Goal: Transaction & Acquisition: Obtain resource

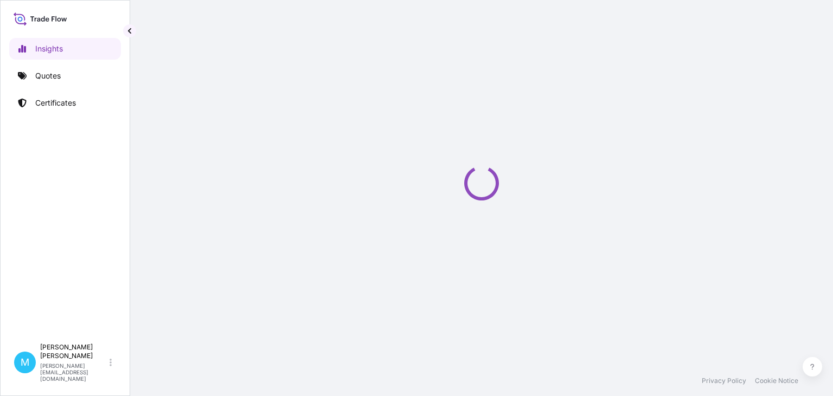
select select "2025"
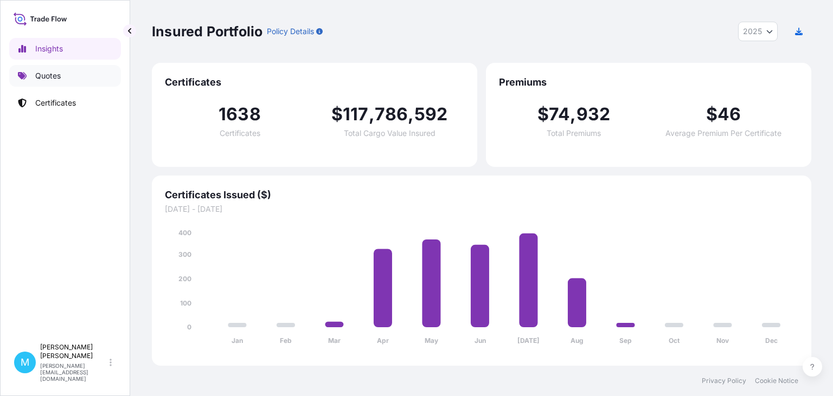
click at [58, 75] on p "Quotes" at bounding box center [47, 75] width 25 height 11
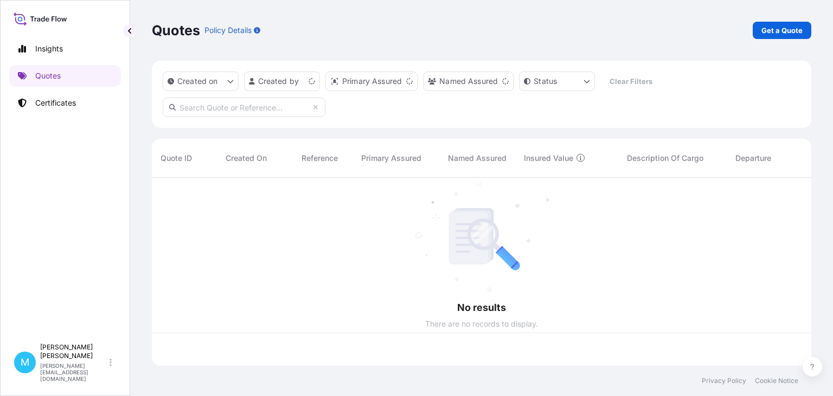
scroll to position [194, 659]
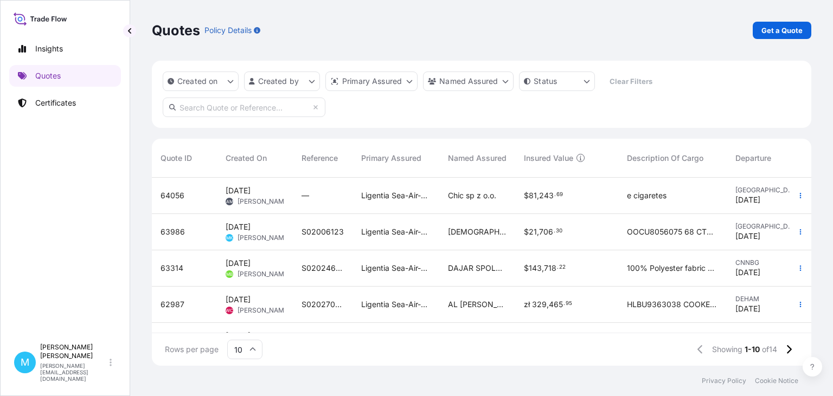
click at [789, 40] on div "Quotes Policy Details Get a Quote" at bounding box center [481, 30] width 659 height 61
click at [787, 35] on p "Get a Quote" at bounding box center [781, 30] width 41 height 11
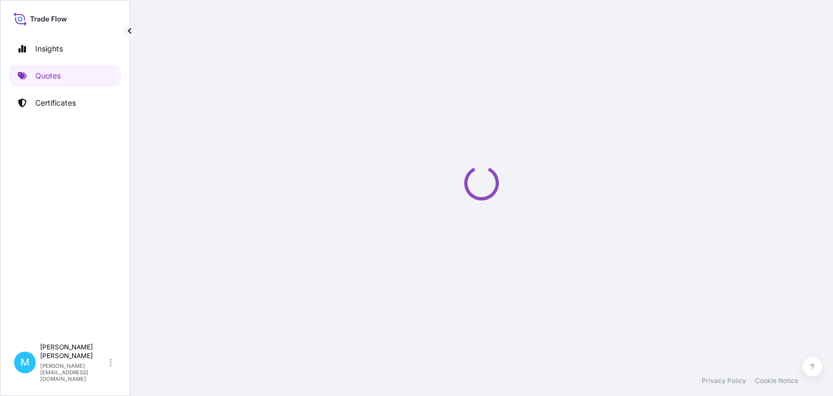
select select "Sea"
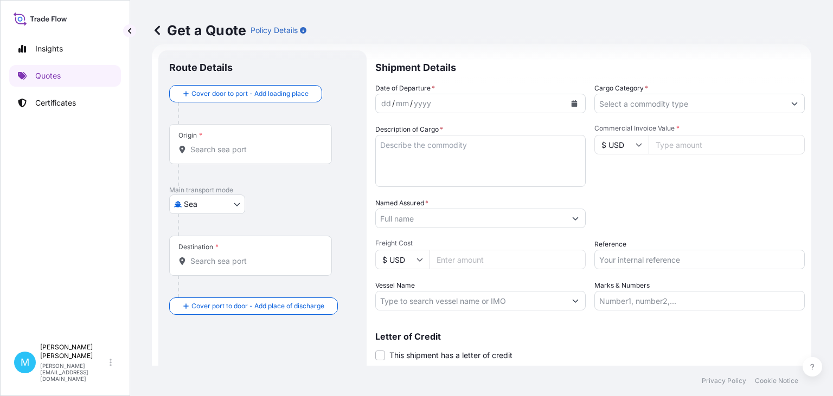
scroll to position [17, 0]
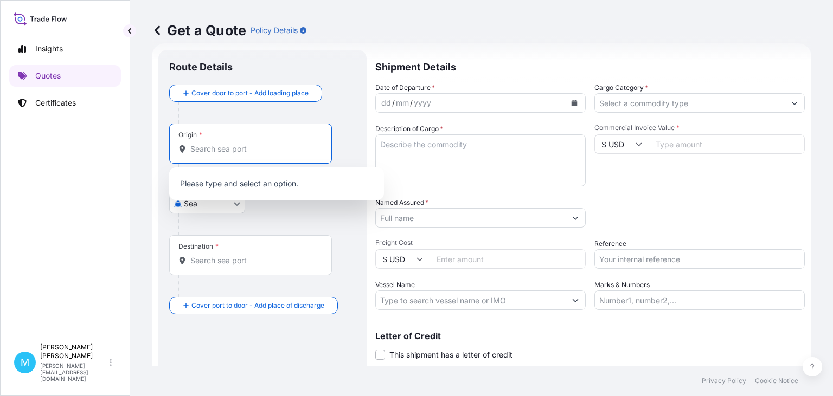
click at [216, 153] on input "Origin *" at bounding box center [254, 149] width 128 height 11
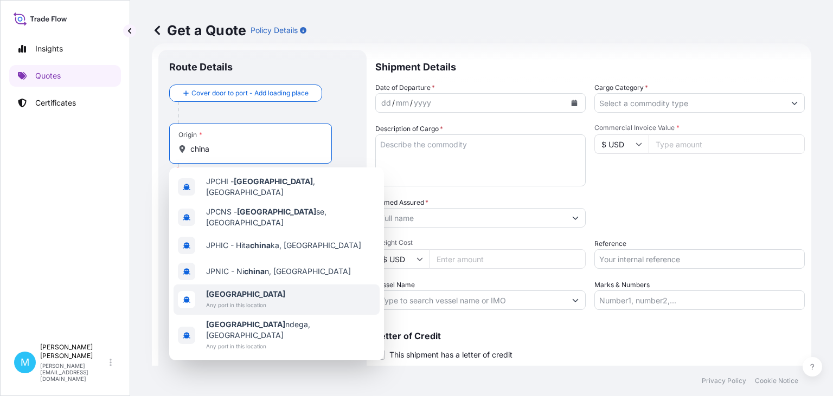
click at [240, 300] on span "Any port in this location" at bounding box center [245, 305] width 79 height 11
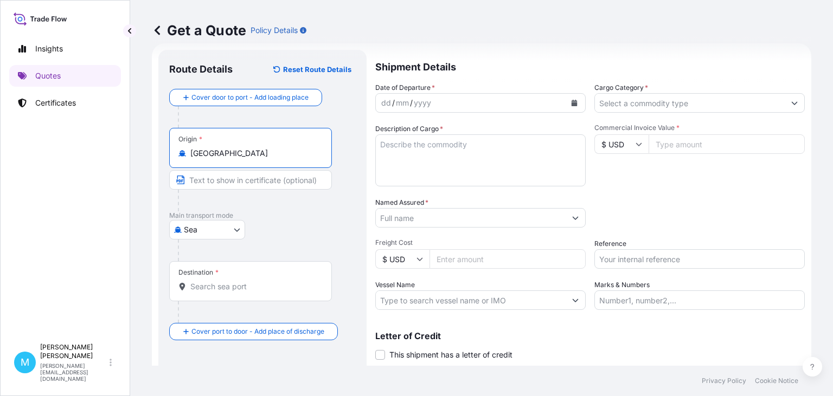
type input "[GEOGRAPHIC_DATA]"
click at [208, 290] on input "Destination *" at bounding box center [254, 286] width 128 height 11
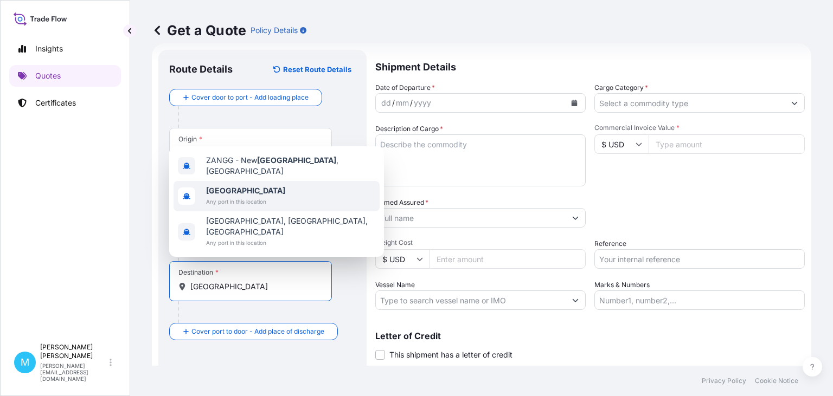
click at [229, 196] on span "[GEOGRAPHIC_DATA]" at bounding box center [245, 190] width 79 height 11
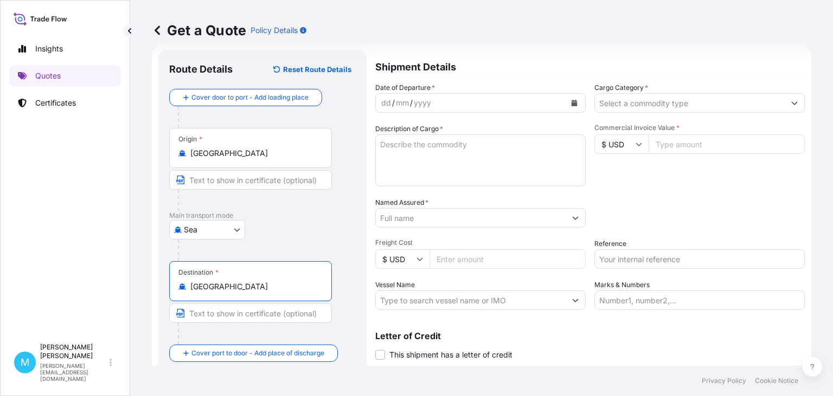
type input "[GEOGRAPHIC_DATA]"
click at [420, 106] on div "yyyy" at bounding box center [423, 103] width 20 height 13
click at [571, 103] on icon "Calendar" at bounding box center [574, 103] width 6 height 7
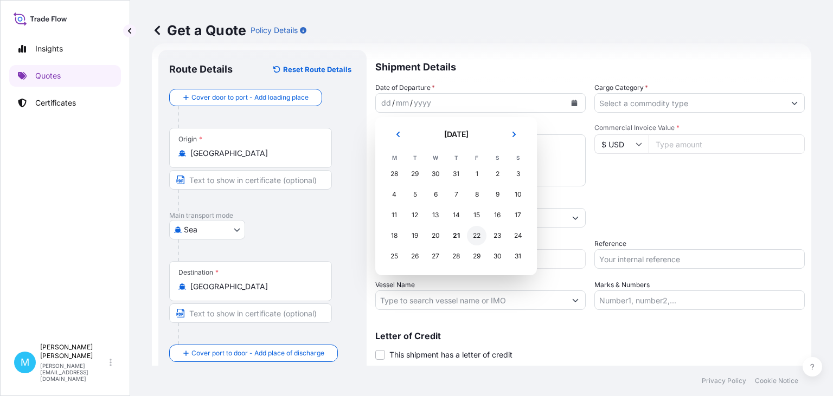
click at [476, 240] on div "22" at bounding box center [477, 236] width 20 height 20
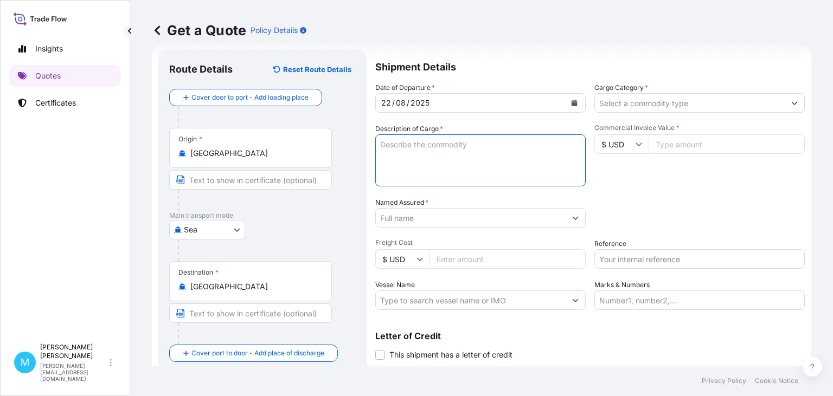
click at [402, 147] on textarea "Description of Cargo *" at bounding box center [480, 160] width 210 height 52
click at [387, 151] on textarea "Description of Cargo *" at bounding box center [480, 160] width 210 height 52
paste textarea "HAMU2762334 HLK3301222 40HC 15580.00 KG 68.00 M3 1520 BAG"
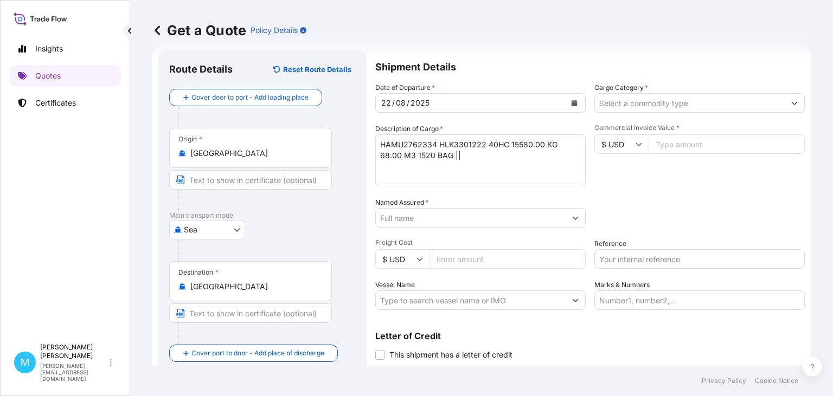
click at [398, 172] on textarea "HAMU2762334 HLK3301222 40HC 15580.00 KG 68.00 M3 1520 BAG ||" at bounding box center [480, 160] width 210 height 52
paste textarea "TCLU6350030 HLK3298808 40HC 15580.00 KG 68.00 M3 1520 BAG"
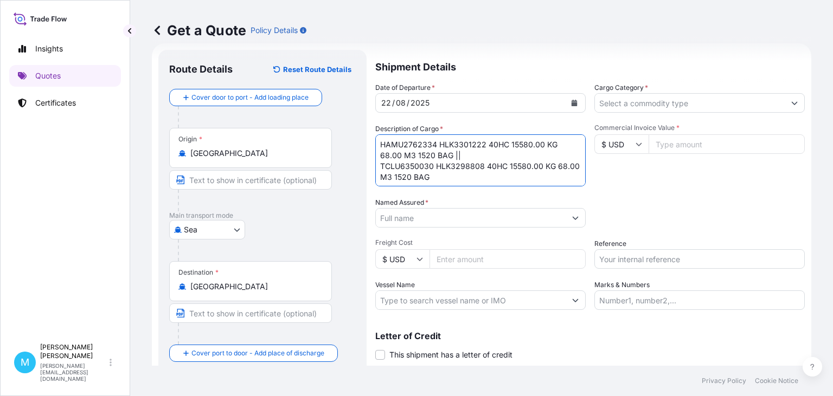
drag, startPoint x: 451, startPoint y: 161, endPoint x: 469, endPoint y: 160, distance: 17.9
click at [451, 160] on textarea "HAMU2762334 HLK3301222 40HC 15580.00 KG 68.00 M3 1520 BAG || TCLU6350030 HLK329…" at bounding box center [480, 160] width 210 height 52
click at [467, 152] on textarea "HAMU2762334 HLK3301222 40HC 15580.00 KG 68.00 M3 1520 BAG || TCLU6350030 HLK329…" at bounding box center [480, 160] width 210 height 52
click at [446, 152] on textarea "HAMU2762334 HLK3301222 40HC 15580.00 KG 68.00 M3 1520 BAG || TCLU6350030 HLK329…" at bounding box center [480, 160] width 210 height 52
paste textarea "BEARY WHITE PANKO BREAD"
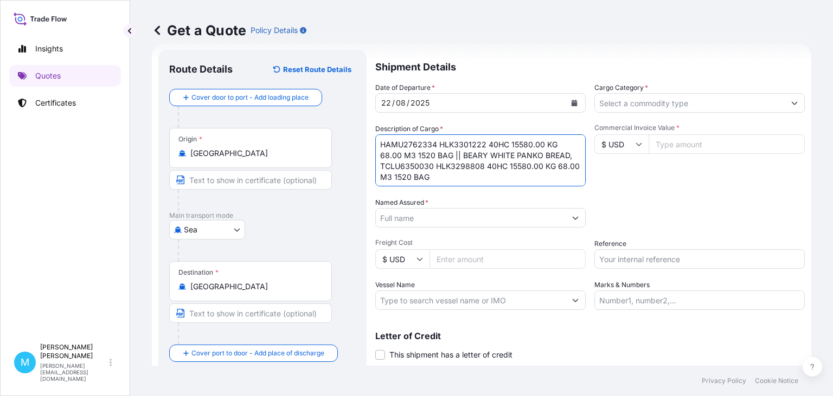
click at [550, 155] on textarea "HAMU2762334 HLK3301222 40HC 15580.00 KG 68.00 M3 1520 BAG || BEARY WHITE PANKO …" at bounding box center [480, 160] width 210 height 52
paste textarea "CRUMBS"
type textarea "HAMU2762334 HLK3301222 40HC 15580.00 KG 68.00 M3 1520 BAG || BEARY WHITE PANKO …"
click at [436, 219] on input "Named Assured *" at bounding box center [471, 218] width 190 height 20
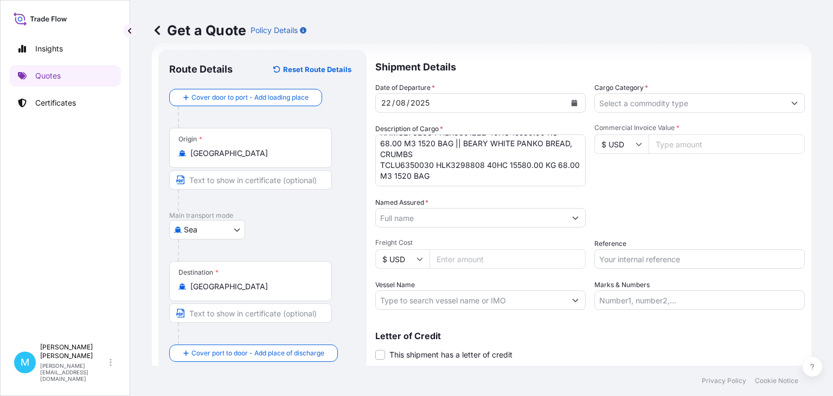
click at [443, 223] on input "Named Assured *" at bounding box center [471, 218] width 190 height 20
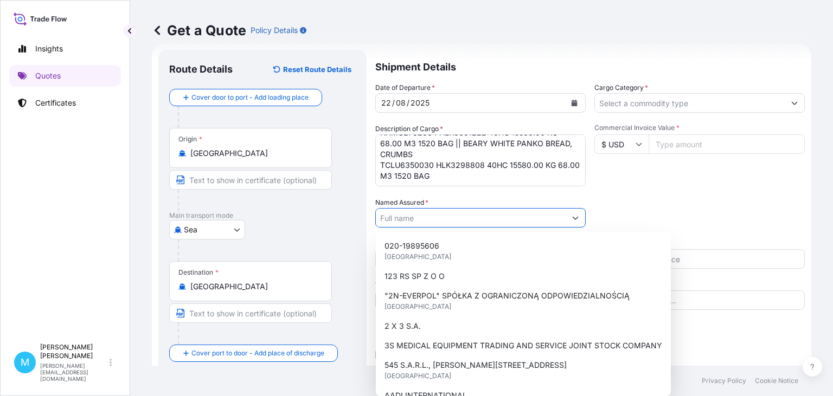
paste input "FOOD PORT"
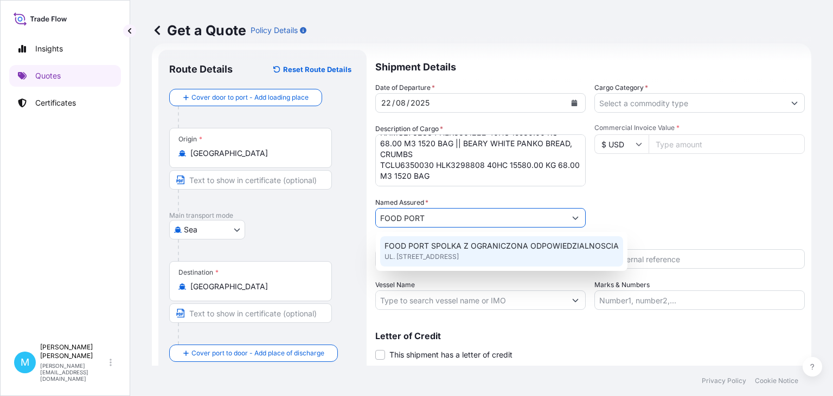
click at [458, 248] on span "FOOD PORT SPOLKA Z OGRANICZONA ODPOWIEDZIALNOSCIA" at bounding box center [501, 246] width 234 height 11
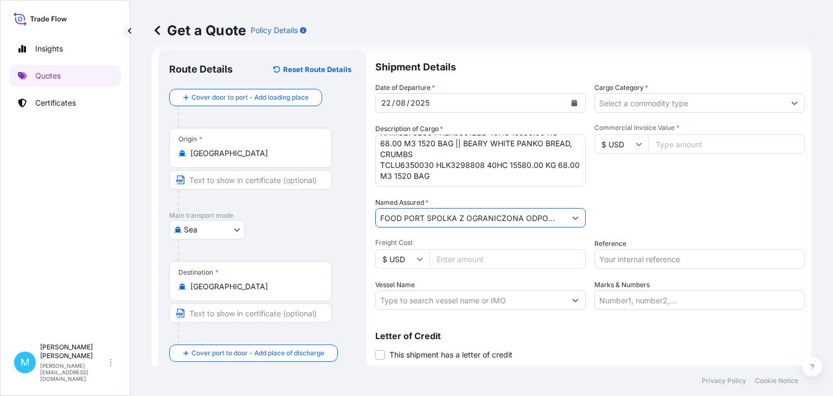
type input "FOOD PORT SPOLKA Z OGRANICZONA ODPOWIEDZIALNOSCIA"
click at [690, 105] on input "Cargo Category *" at bounding box center [690, 103] width 190 height 20
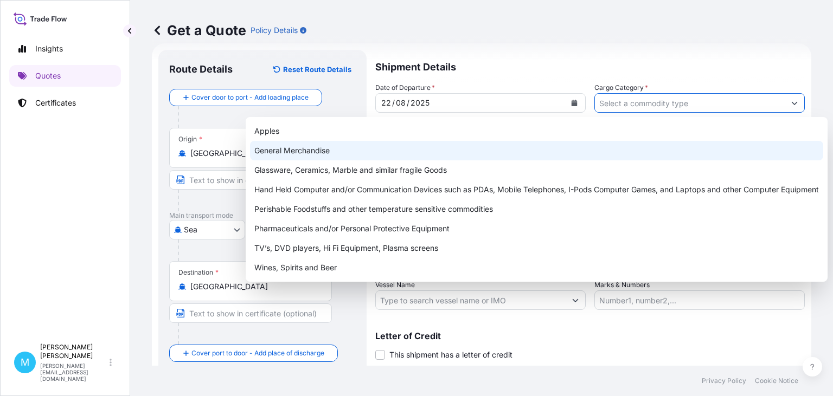
click at [349, 152] on div "General Merchandise" at bounding box center [536, 151] width 573 height 20
type input "General Merchandise"
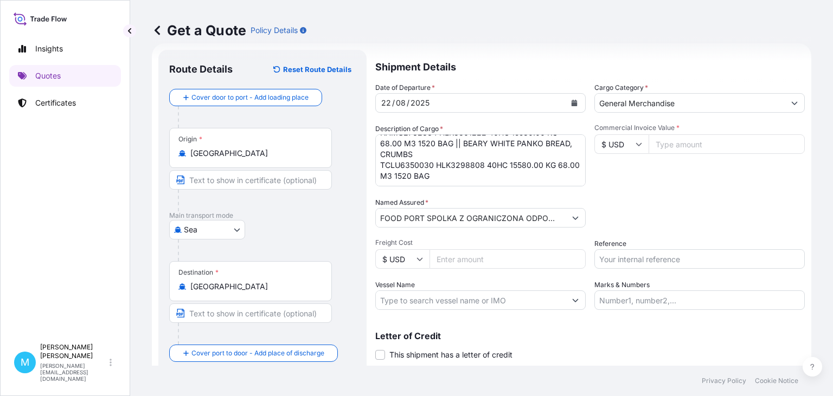
click at [697, 144] on input "Commercial Invoice Value *" at bounding box center [726, 144] width 156 height 20
click at [680, 142] on input "Commercial Invoice Value *" at bounding box center [726, 144] width 156 height 20
paste input "31464"
type input "31464"
click at [613, 260] on input "Reference" at bounding box center [699, 259] width 210 height 20
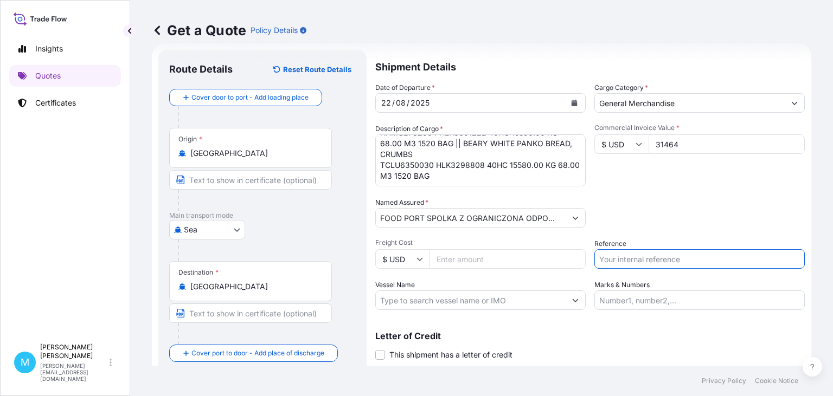
click at [616, 254] on input "Reference" at bounding box center [699, 259] width 210 height 20
paste input "S02020225"
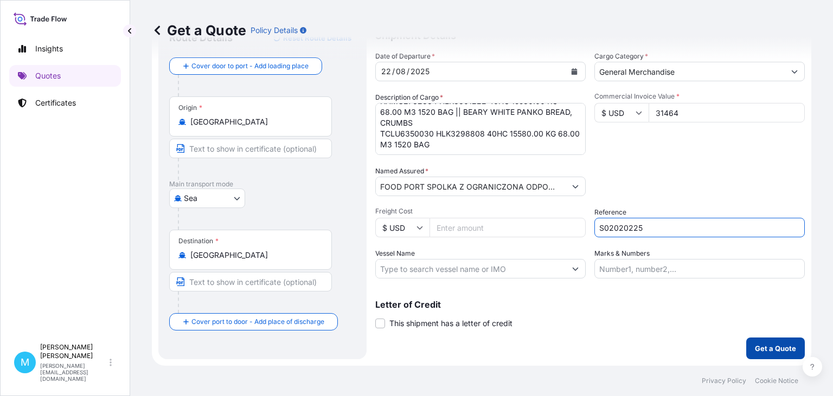
type input "S02020225"
click at [769, 348] on p "Get a Quote" at bounding box center [775, 348] width 41 height 11
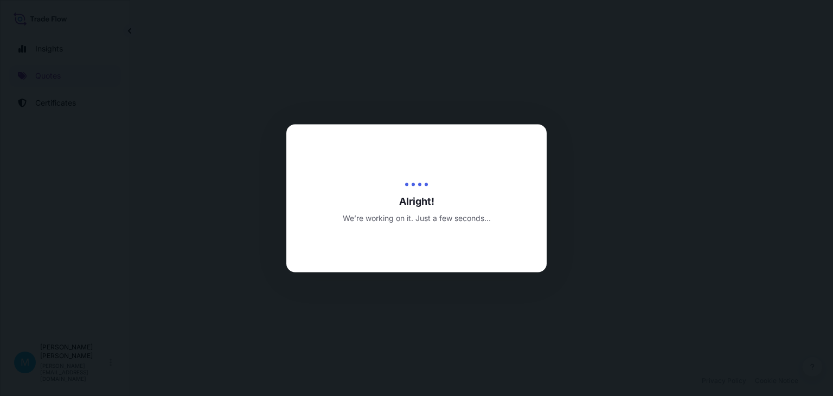
select select "Sea"
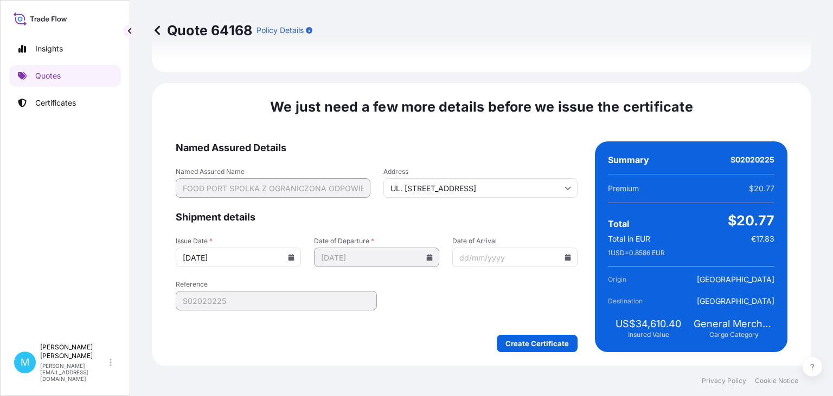
scroll to position [1257, 0]
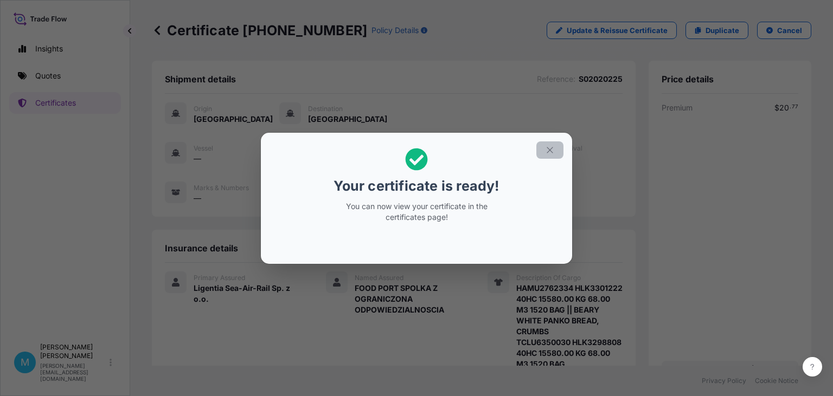
click at [547, 147] on icon "button" at bounding box center [550, 150] width 10 height 10
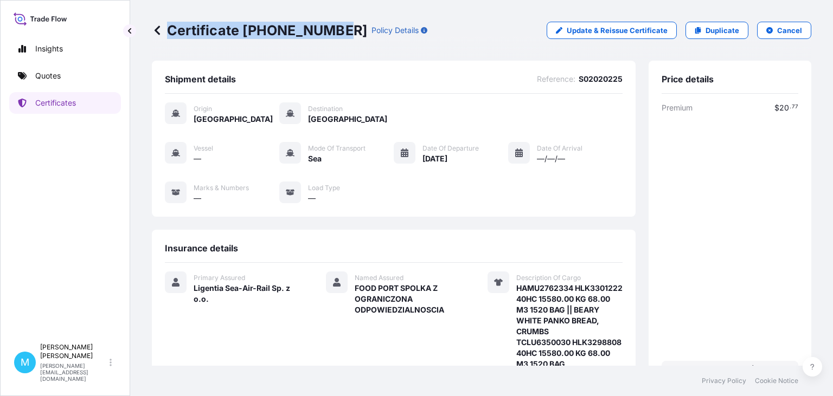
drag, startPoint x: 336, startPoint y: 30, endPoint x: 169, endPoint y: 30, distance: 167.5
click at [169, 30] on div "Certificate [PHONE_NUMBER] Policy Details" at bounding box center [289, 30] width 275 height 17
copy p "Certificate [PHONE_NUMBER]"
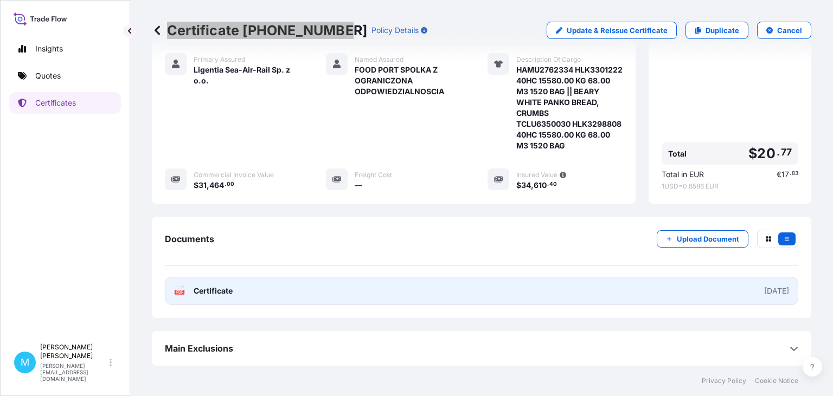
click at [346, 292] on link "PDF Certificate [DATE]" at bounding box center [481, 291] width 633 height 28
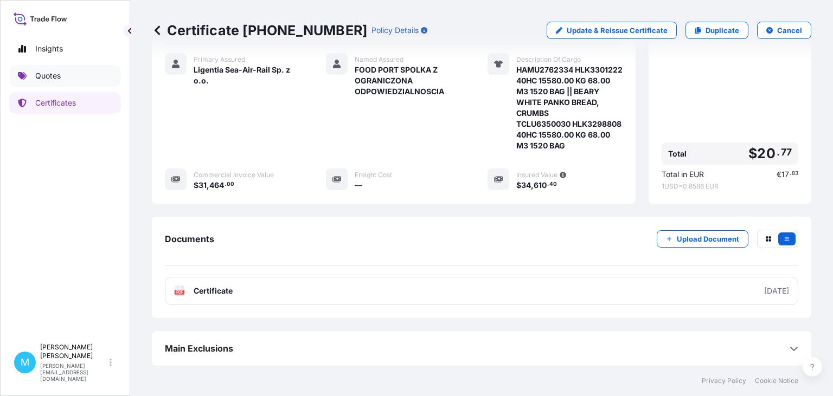
click at [46, 77] on p "Quotes" at bounding box center [47, 75] width 25 height 11
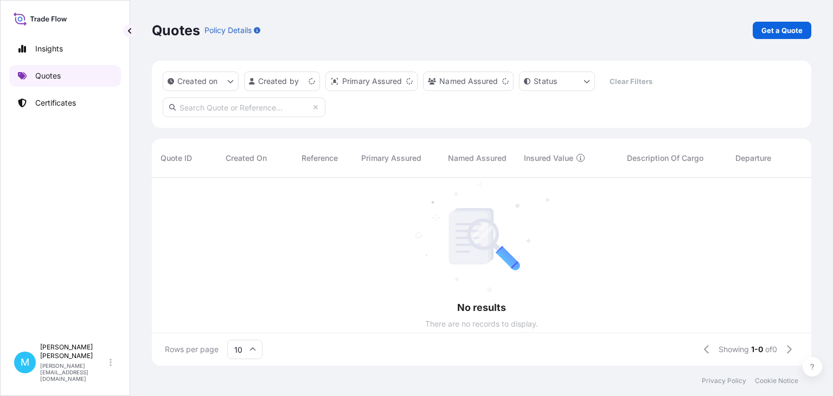
scroll to position [194, 659]
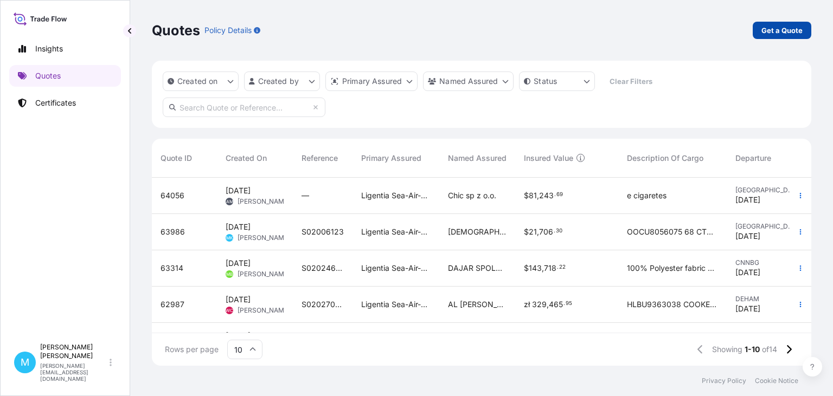
click at [778, 33] on p "Get a Quote" at bounding box center [781, 30] width 41 height 11
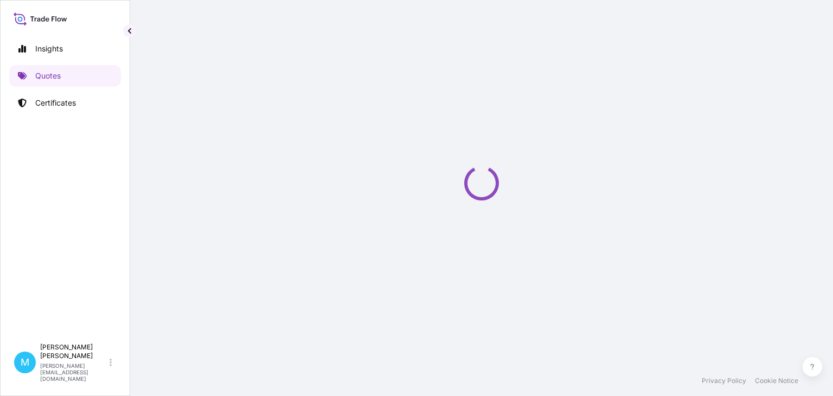
select select "Sea"
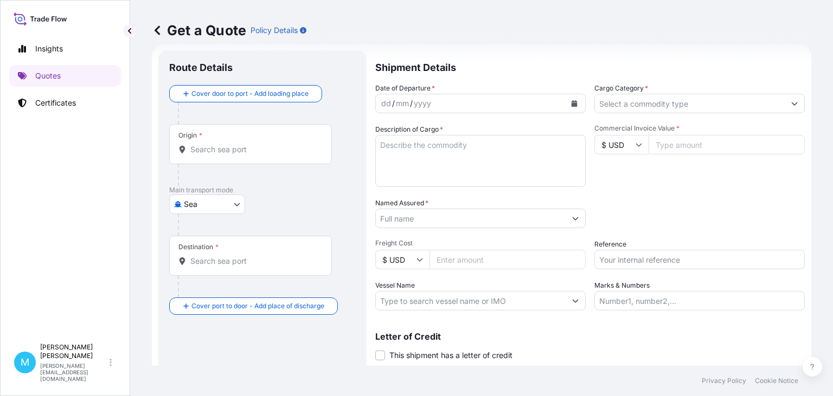
scroll to position [17, 0]
click at [227, 149] on input "Origin *" at bounding box center [254, 149] width 128 height 11
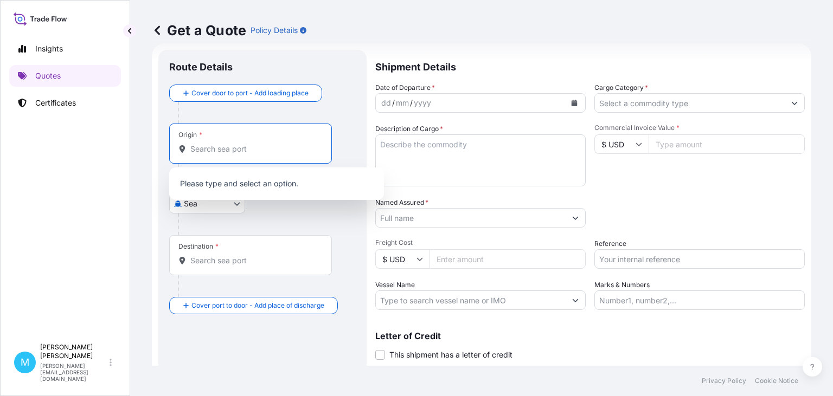
click at [207, 151] on input "Origin *" at bounding box center [254, 149] width 128 height 11
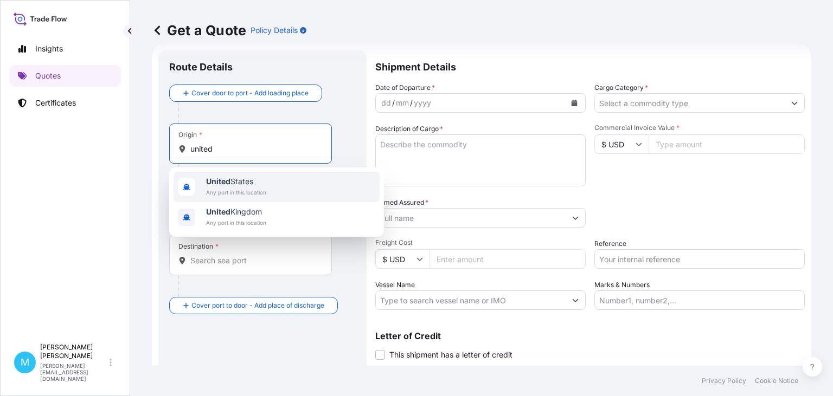
click at [233, 188] on span "Any port in this location" at bounding box center [236, 192] width 60 height 11
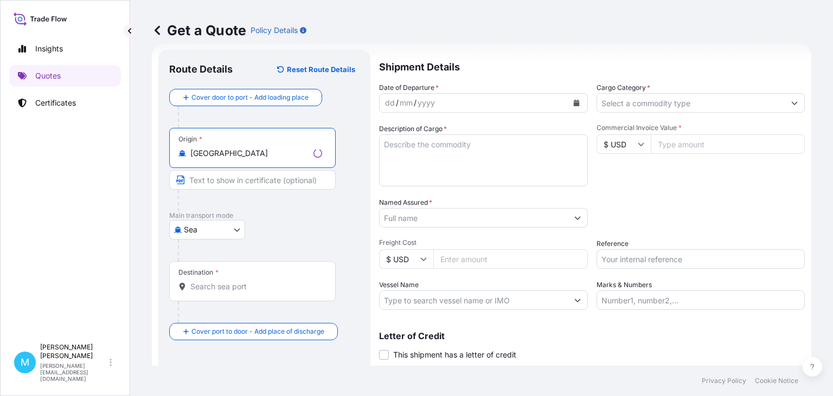
type input "[GEOGRAPHIC_DATA]"
click at [204, 291] on input "Destination *" at bounding box center [256, 286] width 132 height 11
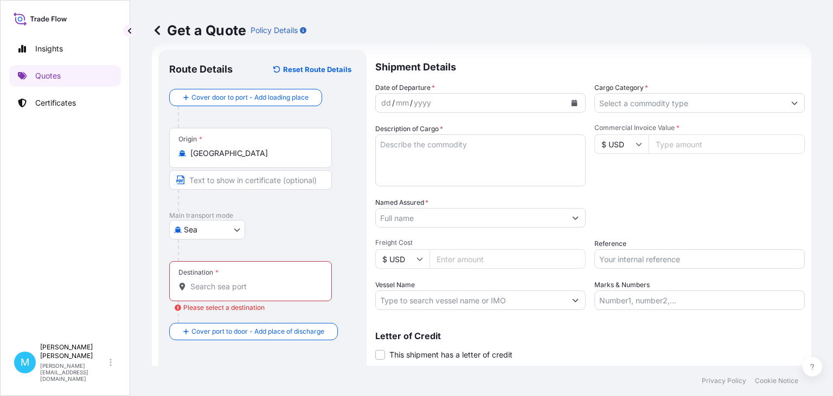
click at [205, 288] on input "Destination * Please select a destination" at bounding box center [254, 286] width 128 height 11
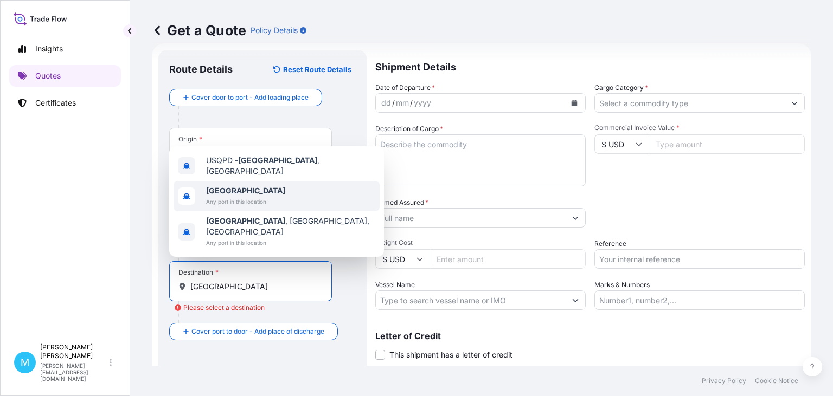
click at [236, 207] on span "Any port in this location" at bounding box center [245, 201] width 79 height 11
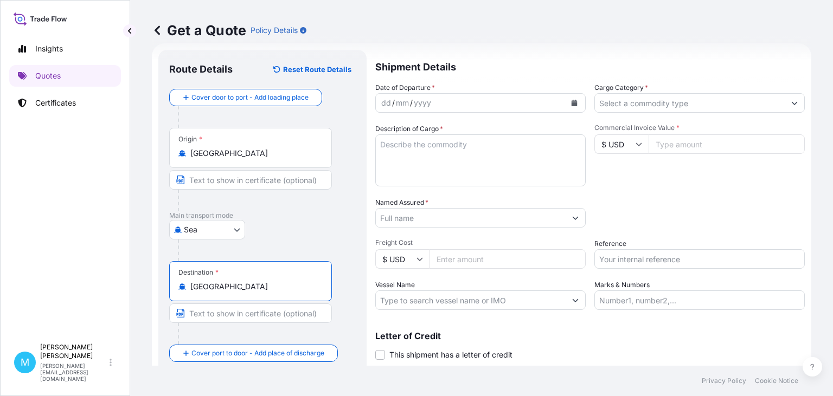
type input "[GEOGRAPHIC_DATA]"
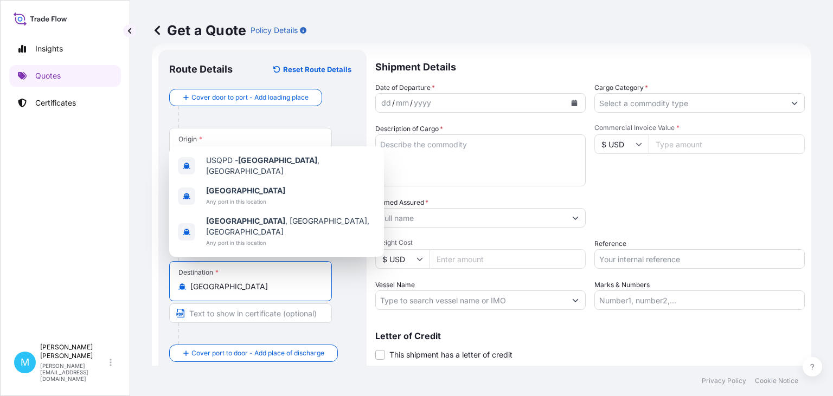
click at [561, 330] on div "Letter of Credit This shipment has a letter of credit Letter of credit * Letter…" at bounding box center [589, 340] width 429 height 42
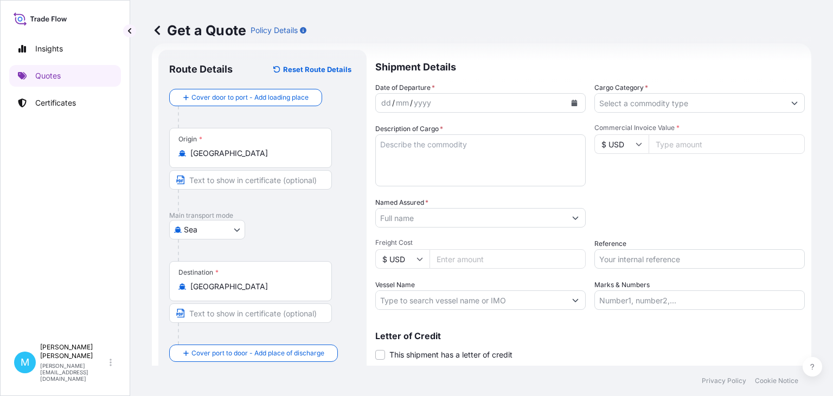
click at [575, 101] on icon "Calendar" at bounding box center [574, 103] width 6 height 7
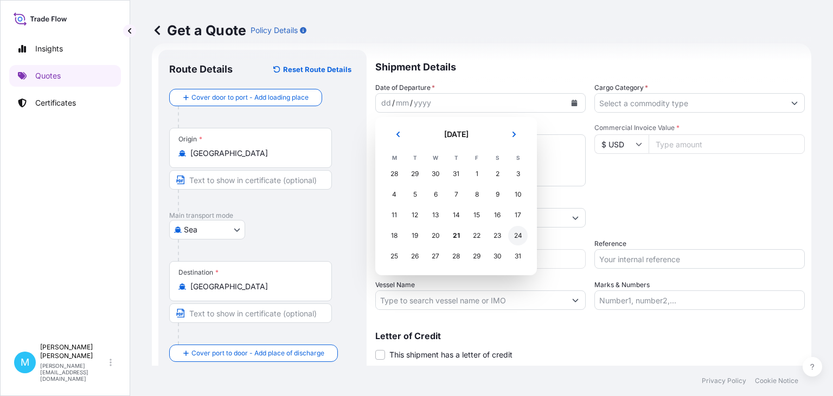
click at [513, 237] on div "24" at bounding box center [518, 236] width 20 height 20
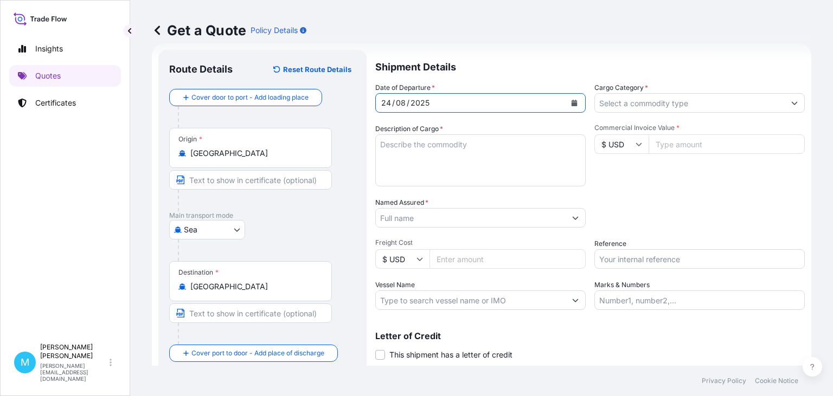
click at [403, 168] on textarea "Description of Cargo *" at bounding box center [480, 160] width 210 height 52
click at [465, 152] on textarea "Description of Cargo *" at bounding box center [480, 160] width 210 height 52
click at [383, 147] on textarea "Description of Cargo *" at bounding box center [480, 160] width 210 height 52
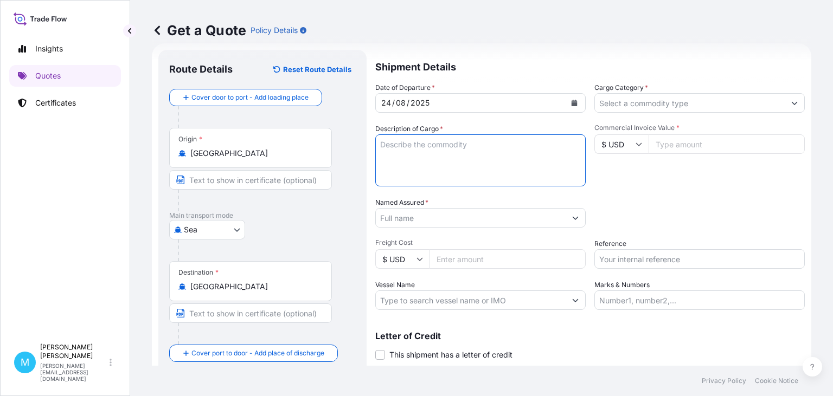
paste textarea "HLBU1701885 52981437 40HC 147 UNT"
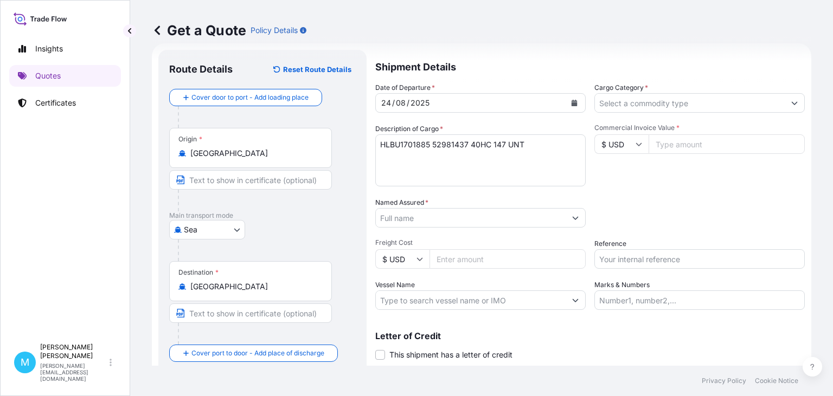
click at [556, 144] on textarea "HLBU1701885 52981437 40HC 147 UNT" at bounding box center [480, 160] width 210 height 52
paste textarea "11734.190 KG"
click at [582, 146] on textarea "HLBU1701885 52981437 40HC 147 UNT 11734.190 KG" at bounding box center [480, 160] width 210 height 52
click at [586, 144] on div "Date of Departure * [DATE] Cargo Category * Description of Cargo * HLBU1701885 …" at bounding box center [589, 196] width 429 height 228
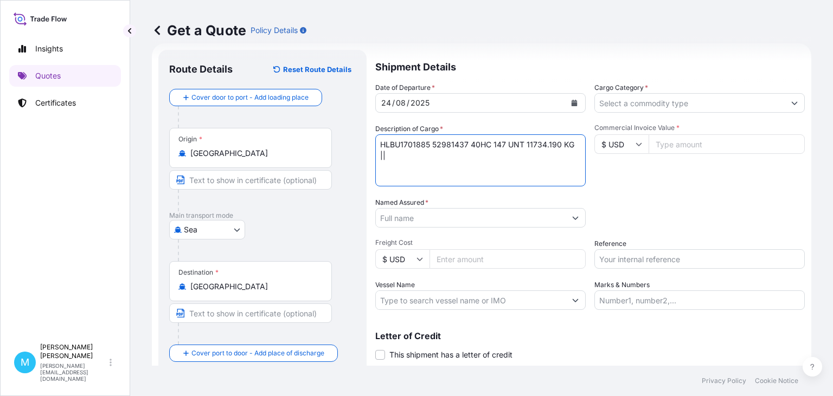
paste textarea "147 UNITS OF NON WOVEN FABRIC"
type textarea "HLBU1701885 52981437 40HC 147 UNT 11734.190 KG || 147 UNITS OF NON WOVEN FABRIC"
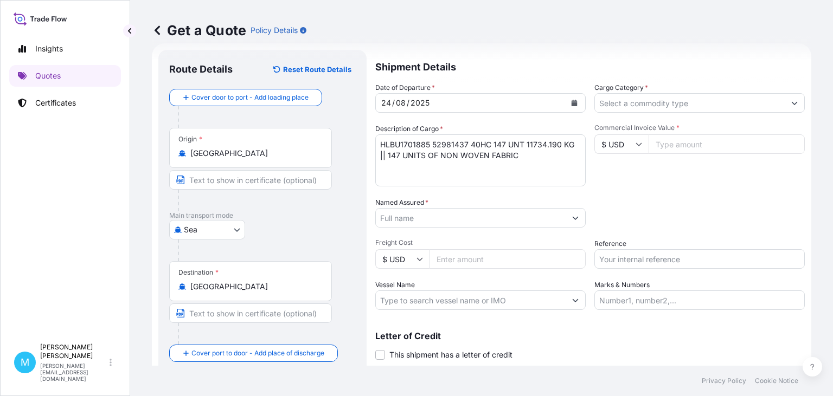
click at [403, 218] on input "Named Assured *" at bounding box center [471, 218] width 190 height 20
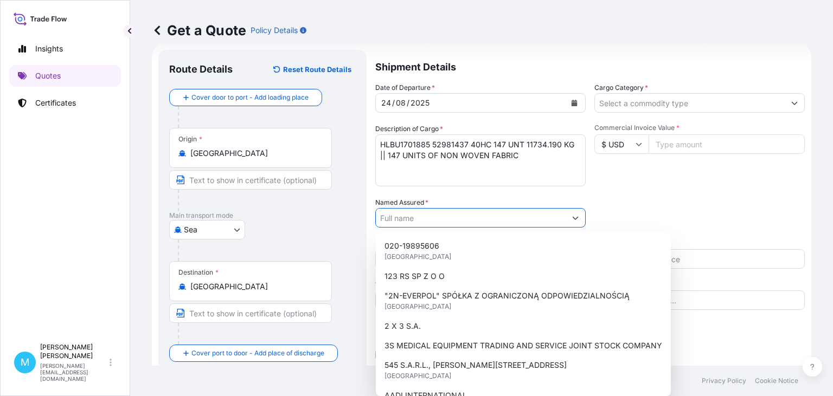
paste input "HESCO BASTION LTD"
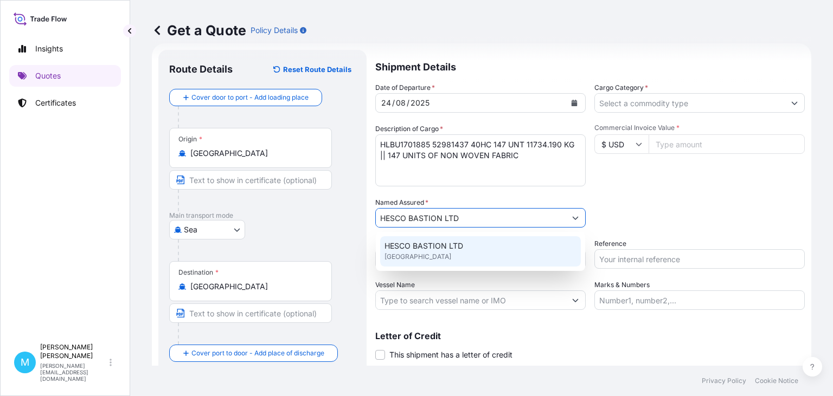
click at [434, 247] on span "HESCO BASTION LTD" at bounding box center [423, 246] width 79 height 11
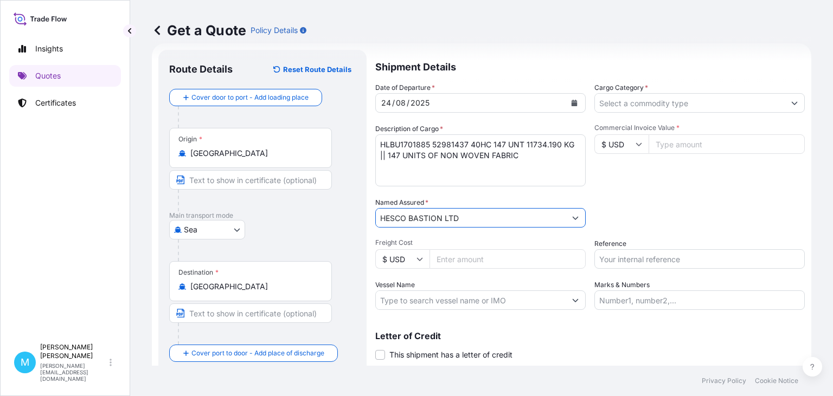
type input "HESCO BASTION LTD"
click at [646, 103] on input "Cargo Category *" at bounding box center [690, 103] width 190 height 20
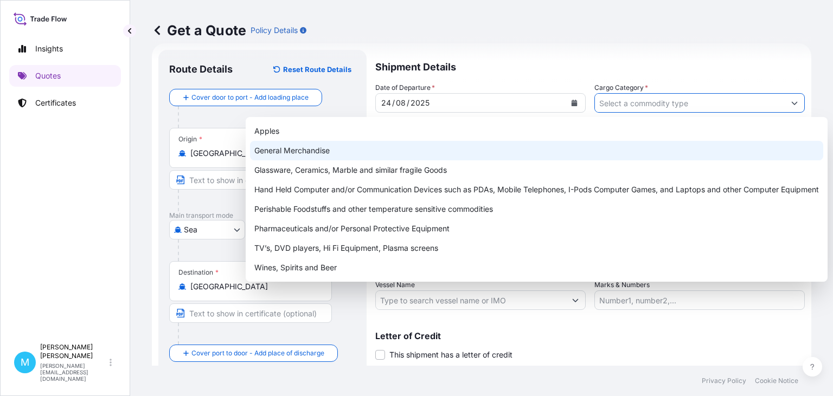
click at [324, 151] on div "General Merchandise" at bounding box center [536, 151] width 573 height 20
type input "General Merchandise"
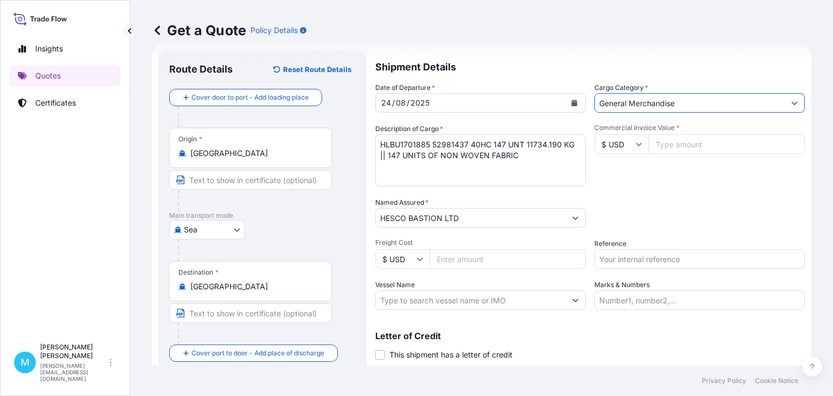
click at [686, 142] on input "Commercial Invoice Value *" at bounding box center [726, 144] width 156 height 20
type input "44318"
click at [656, 264] on input "Reference" at bounding box center [699, 259] width 210 height 20
click at [638, 260] on input "Reference" at bounding box center [699, 259] width 210 height 20
paste input "HLBU1701885"
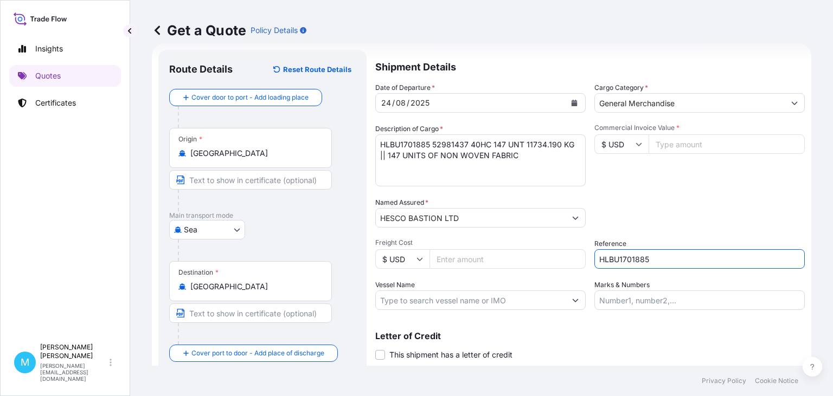
type input "HLBU1701885"
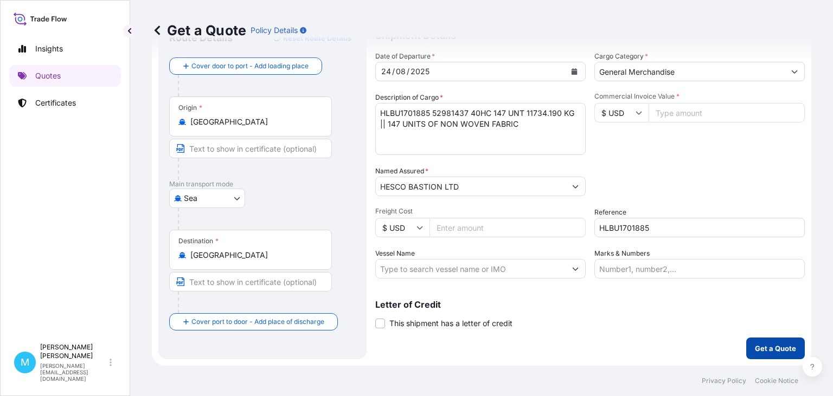
click at [778, 345] on p "Get a Quote" at bounding box center [775, 348] width 41 height 11
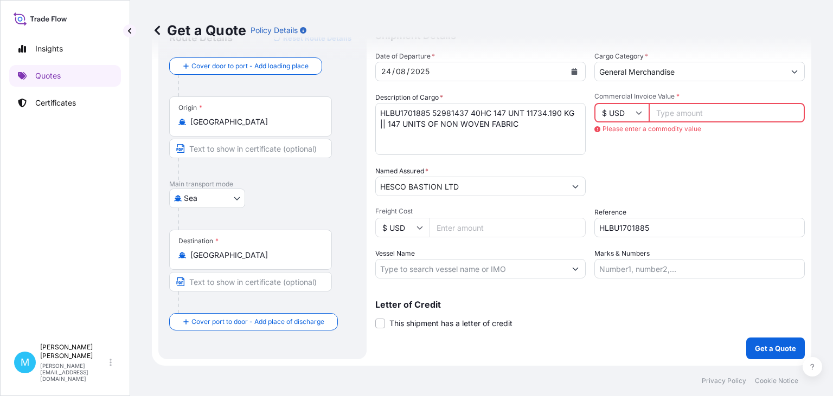
click at [688, 110] on input "Commercial Invoice Value *" at bounding box center [726, 113] width 156 height 20
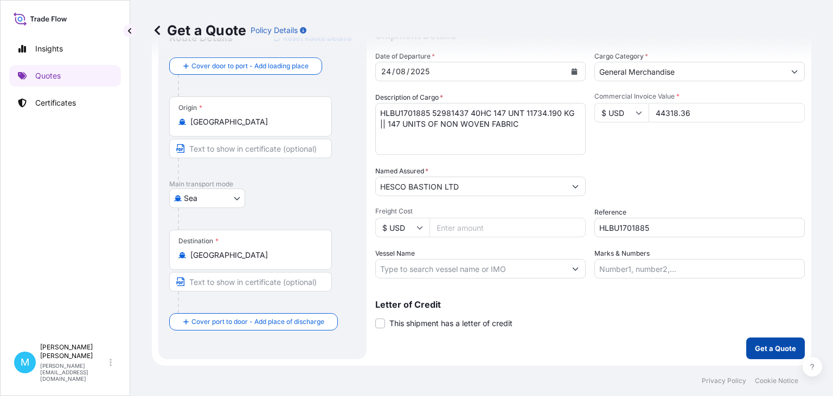
type input "44318.36"
click at [773, 350] on p "Get a Quote" at bounding box center [775, 348] width 41 height 11
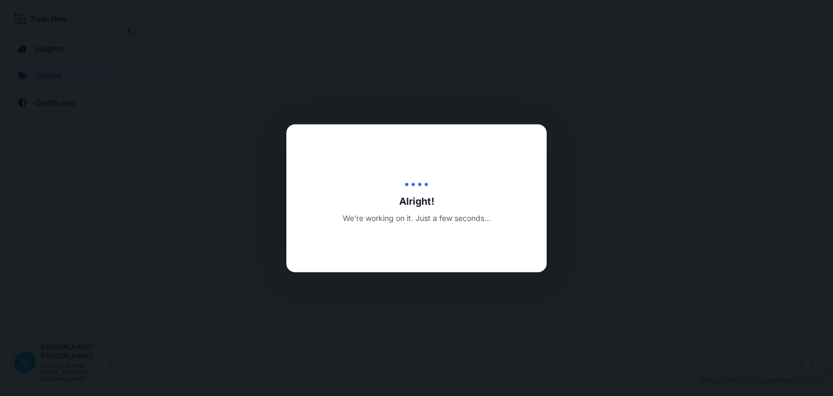
select select "Sea"
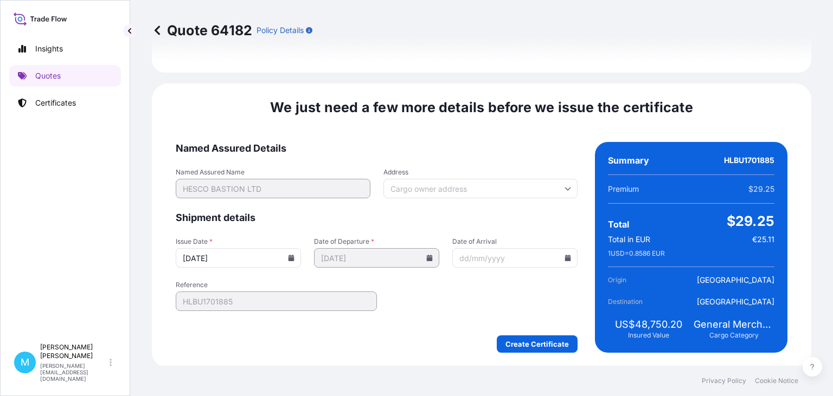
scroll to position [1257, 0]
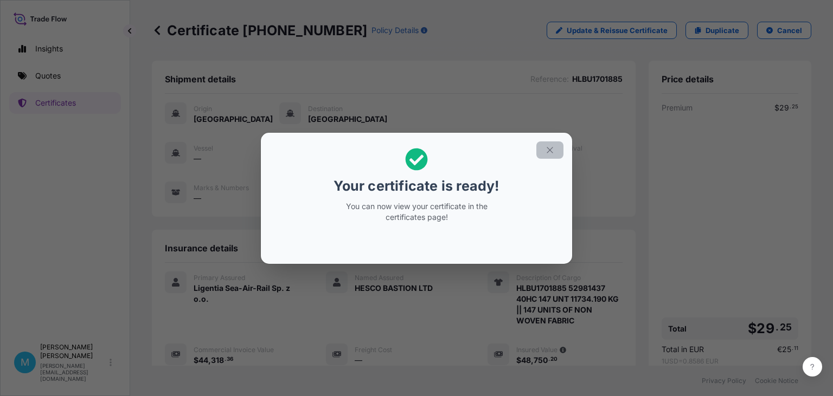
click at [554, 151] on icon "button" at bounding box center [550, 150] width 10 height 10
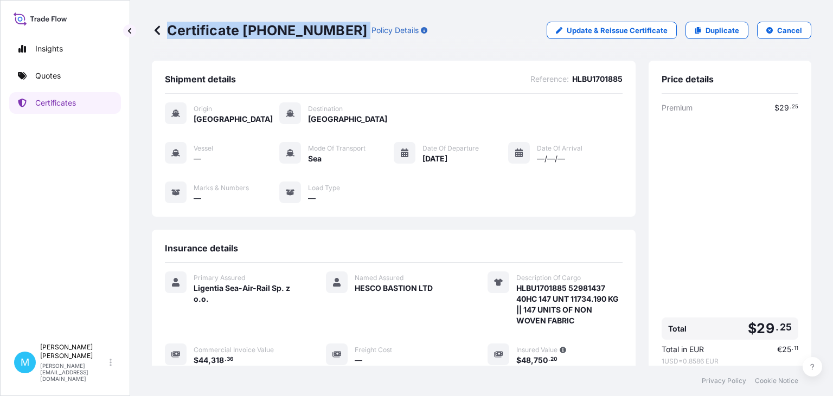
drag, startPoint x: 337, startPoint y: 26, endPoint x: 164, endPoint y: 26, distance: 173.5
click at [164, 26] on div "Certificate [PHONE_NUMBER] Policy Details" at bounding box center [289, 30] width 275 height 17
copy p "Certificate [PHONE_NUMBER]"
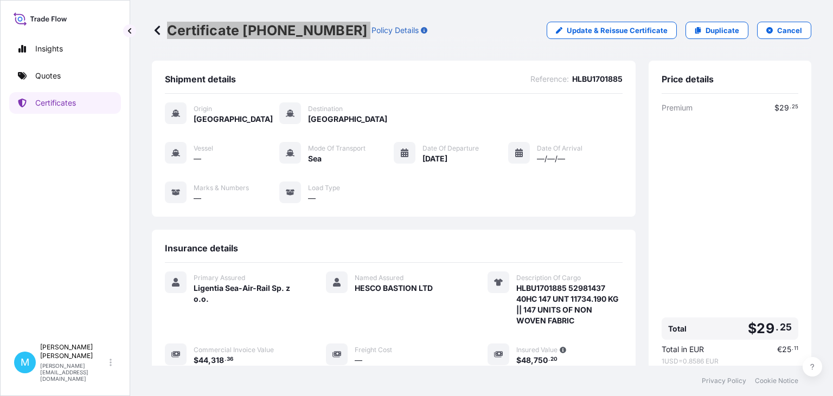
scroll to position [173, 0]
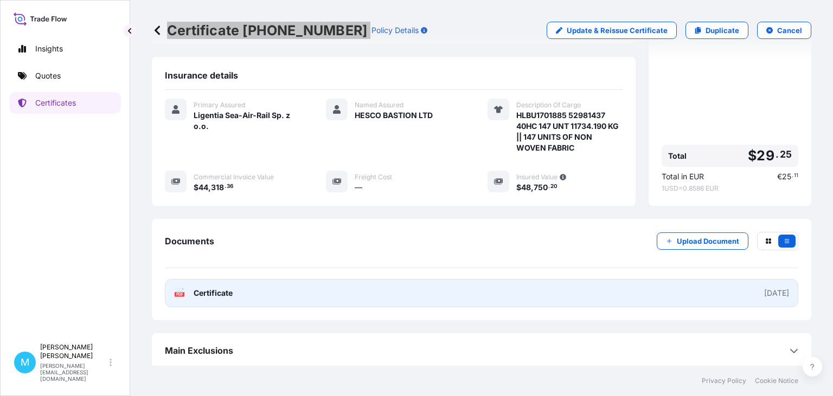
click at [481, 282] on link "PDF Certificate [DATE]" at bounding box center [481, 293] width 633 height 28
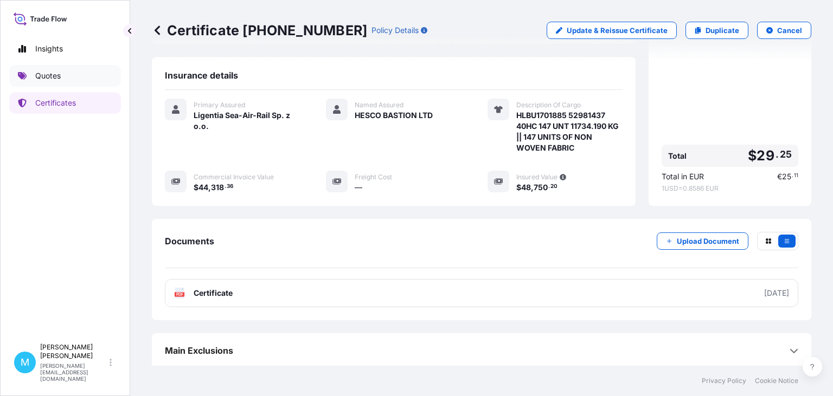
click at [47, 77] on p "Quotes" at bounding box center [47, 75] width 25 height 11
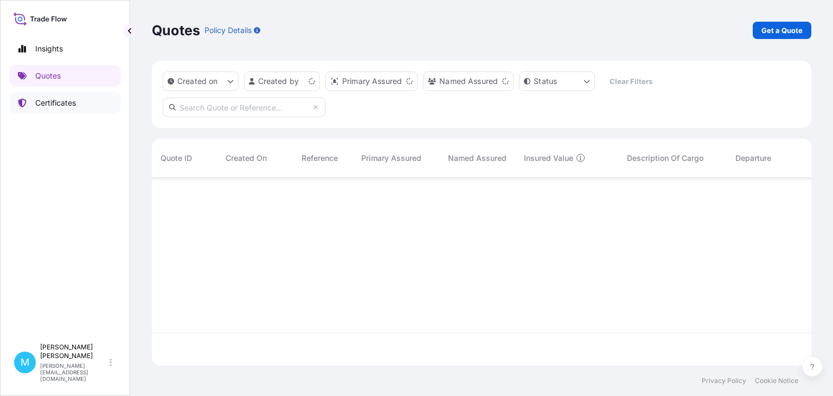
scroll to position [194, 659]
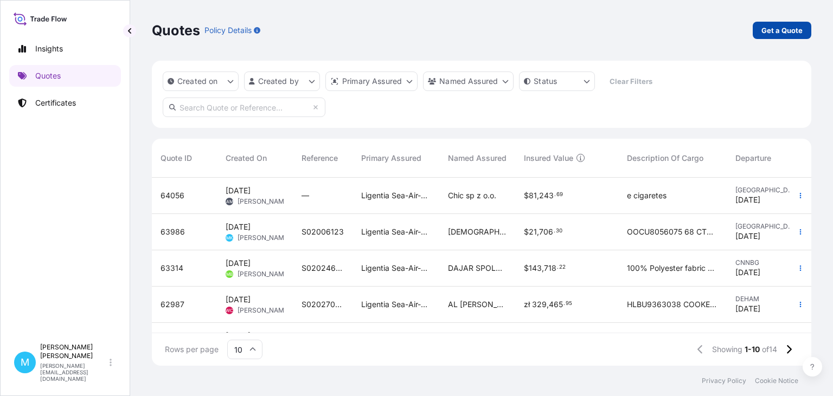
click at [797, 30] on p "Get a Quote" at bounding box center [781, 30] width 41 height 11
select select "Sea"
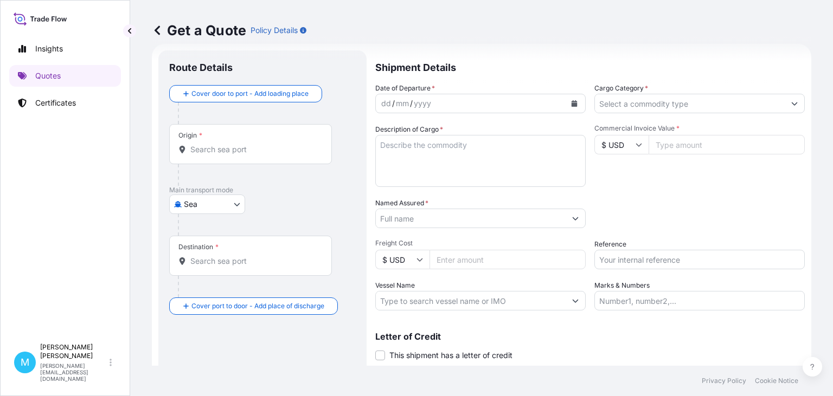
scroll to position [17, 0]
click at [216, 146] on input "Origin *" at bounding box center [254, 149] width 128 height 11
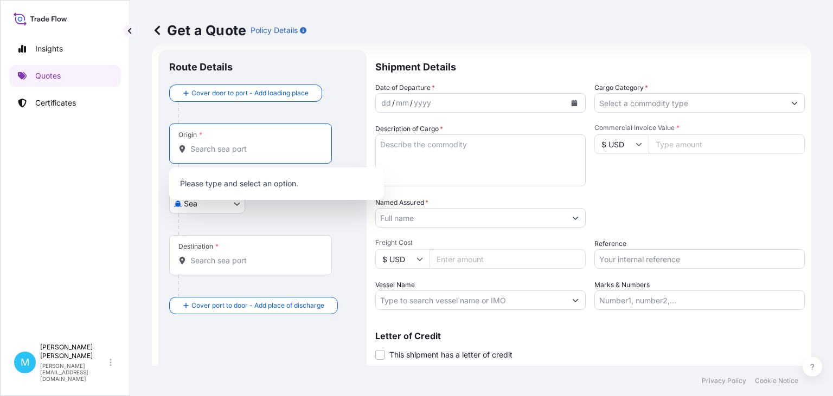
click at [214, 147] on input "Origin *" at bounding box center [254, 149] width 128 height 11
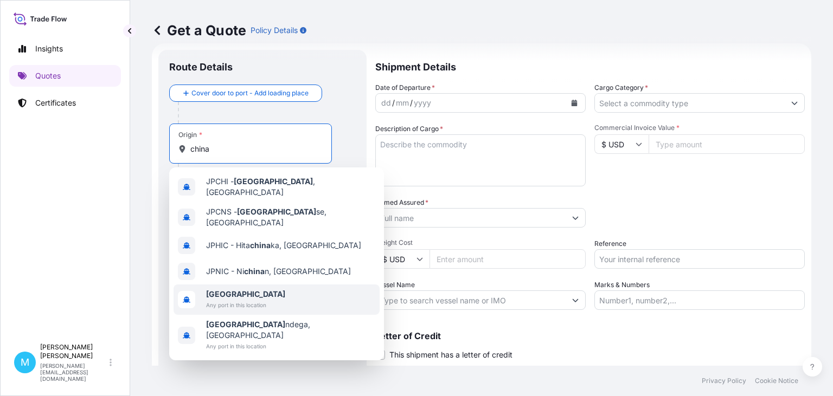
click at [242, 289] on span "[GEOGRAPHIC_DATA]" at bounding box center [245, 294] width 79 height 11
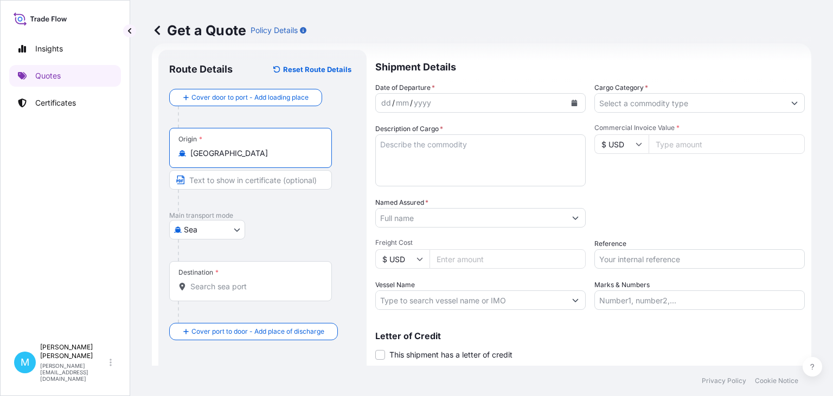
type input "[GEOGRAPHIC_DATA]"
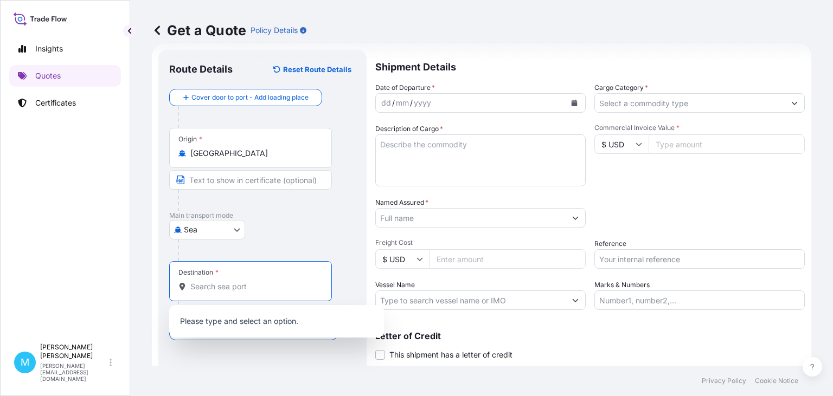
click at [212, 287] on input "Destination *" at bounding box center [254, 286] width 128 height 11
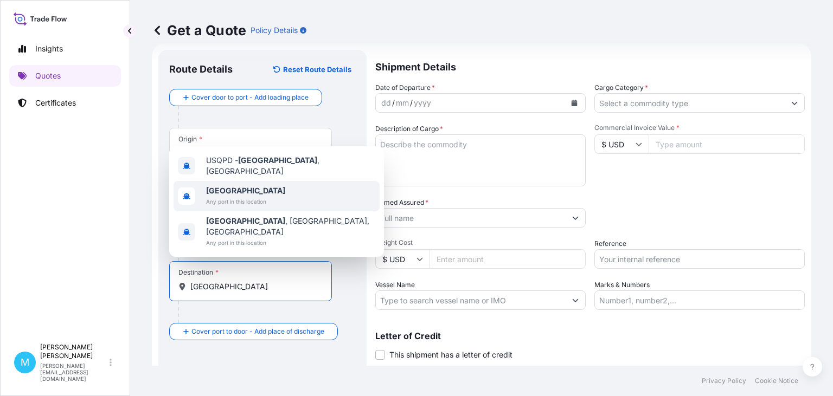
click at [245, 196] on span "[GEOGRAPHIC_DATA]" at bounding box center [245, 190] width 79 height 11
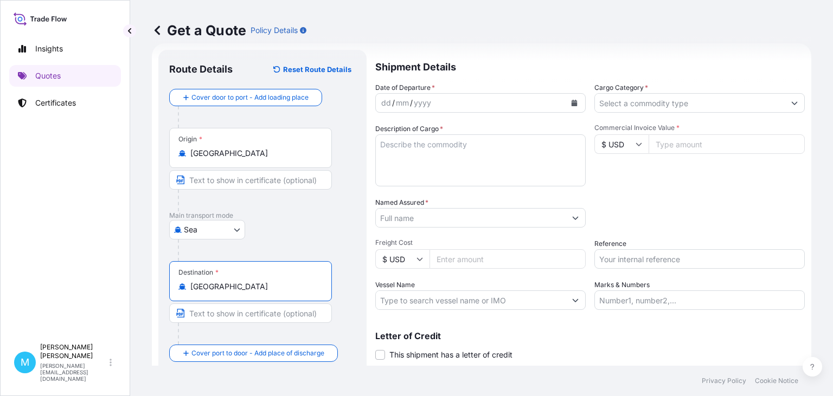
type input "[GEOGRAPHIC_DATA]"
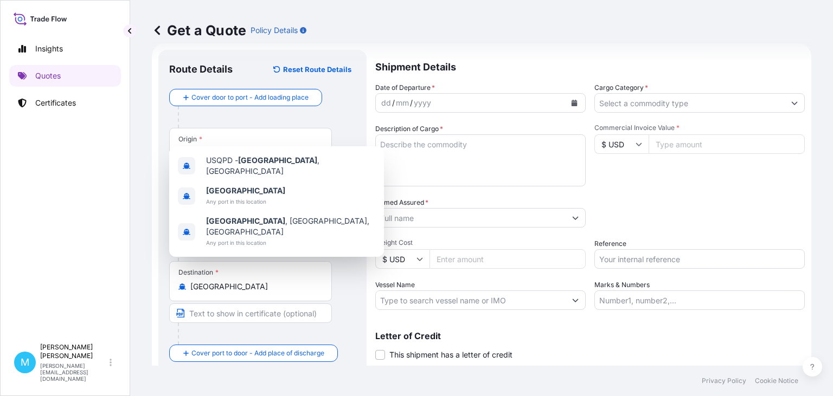
click at [655, 192] on div "Date of Departure * dd / mm / yyyy Cargo Category * Description of Cargo * Comm…" at bounding box center [589, 196] width 429 height 228
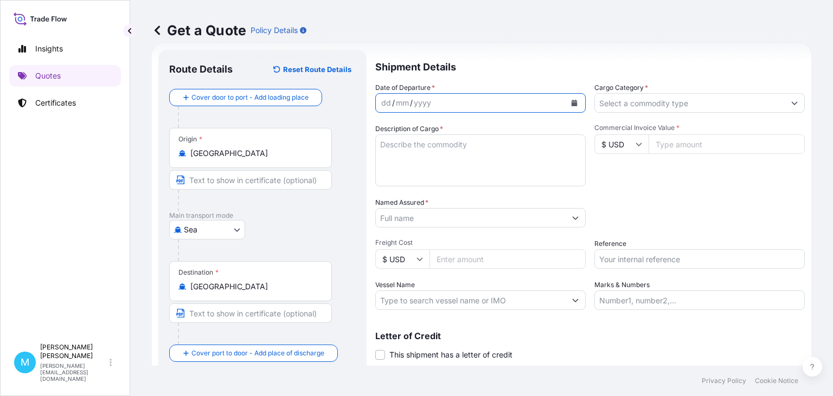
click at [574, 101] on icon "Calendar" at bounding box center [574, 103] width 6 height 7
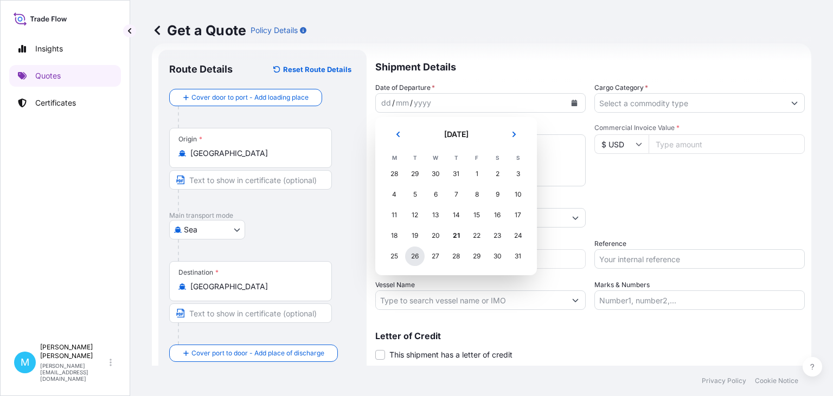
click at [413, 259] on div "26" at bounding box center [415, 257] width 20 height 20
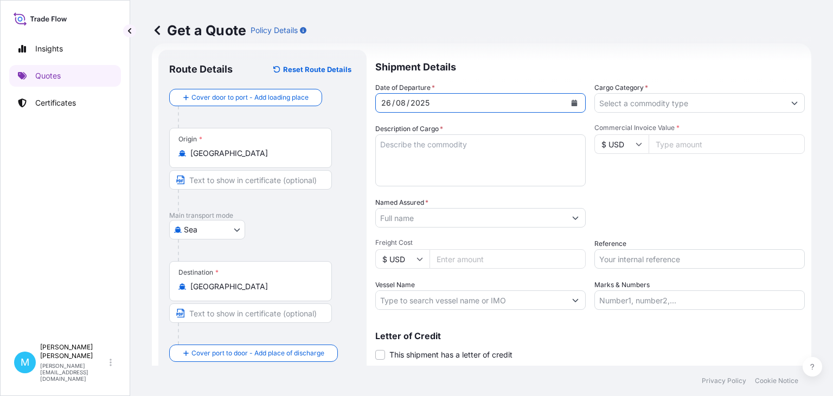
click at [393, 155] on textarea "Description of Cargo *" at bounding box center [480, 160] width 210 height 52
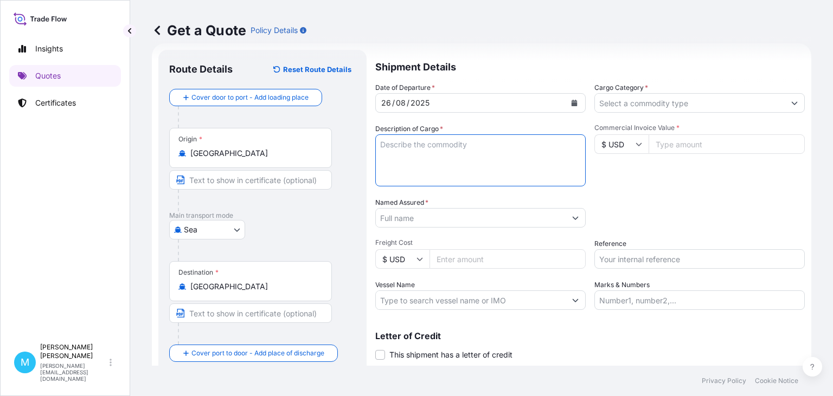
click at [416, 158] on textarea "Description of Cargo *" at bounding box center [480, 160] width 210 height 52
click at [408, 150] on textarea "Description of Cargo *" at bounding box center [480, 160] width 210 height 52
paste textarea "EITU0181290 EMCKXS3834 20GP 3665.00 KG 26.659 M3 341 CTN"
click at [455, 158] on textarea "EITU0181290 EMCKXS3834 20GP 3665.00 KG 26.659 M3 341 CTN ||" at bounding box center [480, 160] width 210 height 52
paste textarea "PAPER BOX"
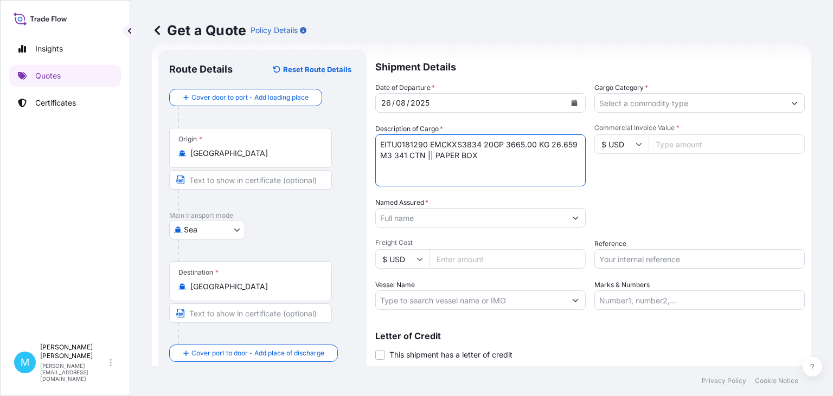
type textarea "EITU0181290 EMCKXS3834 20GP 3665.00 KG 26.659 M3 341 CTN || PAPER BOX"
click at [472, 223] on input "Named Assured *" at bounding box center [471, 218] width 190 height 20
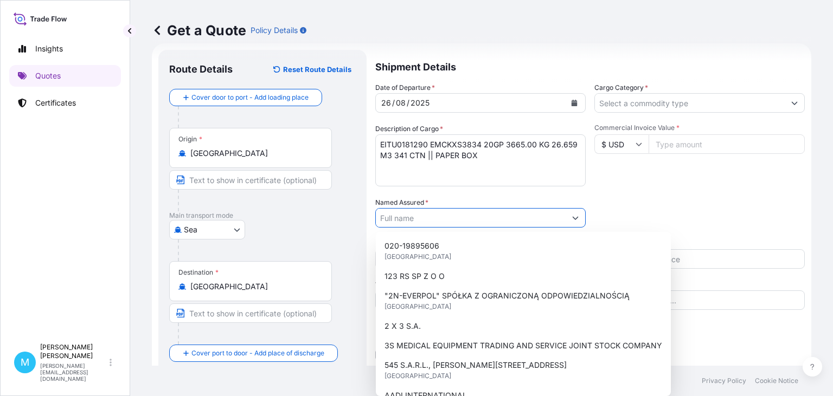
click at [392, 217] on input "Named Assured *" at bounding box center [471, 218] width 190 height 20
paste input "MB LOGISTIC [PERSON_NAME], [PERSON_NAME] SP. J."
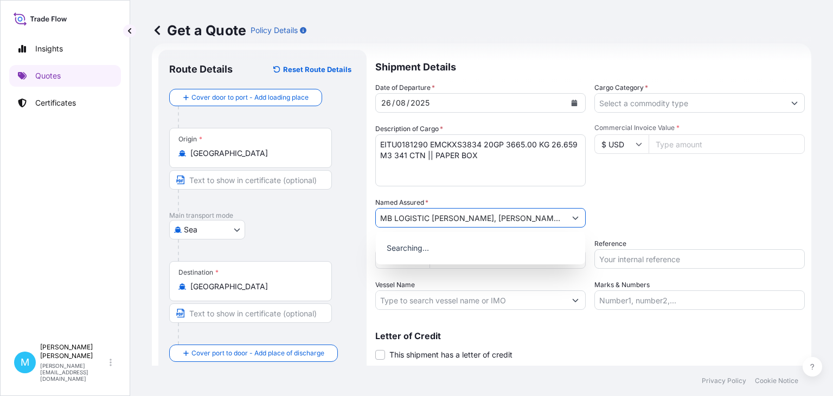
scroll to position [0, 88]
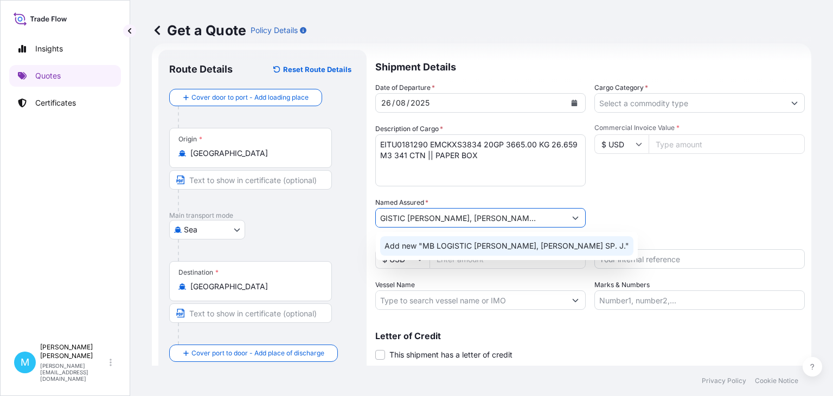
click at [514, 249] on span "Add new "MB LOGISTIC [PERSON_NAME], [PERSON_NAME] SP. J."" at bounding box center [506, 246] width 245 height 11
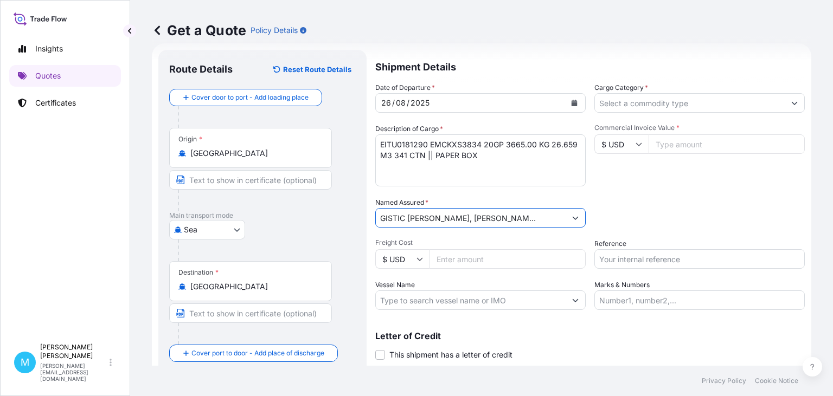
type input "MB LOGISTIC [PERSON_NAME], [PERSON_NAME] SP. J."
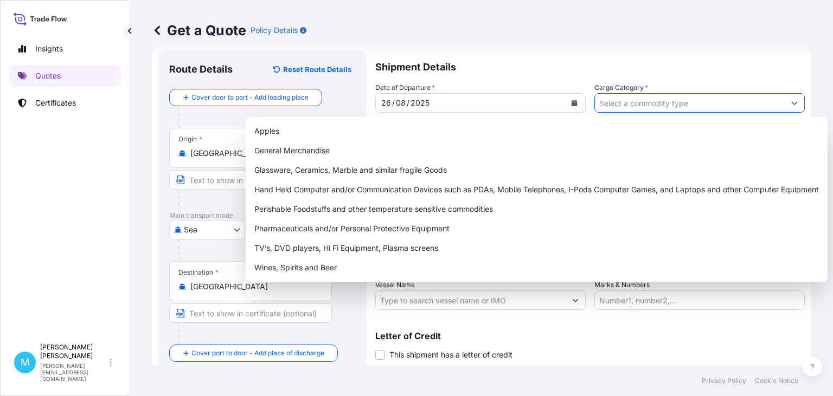
click at [660, 105] on input "Cargo Category *" at bounding box center [690, 103] width 190 height 20
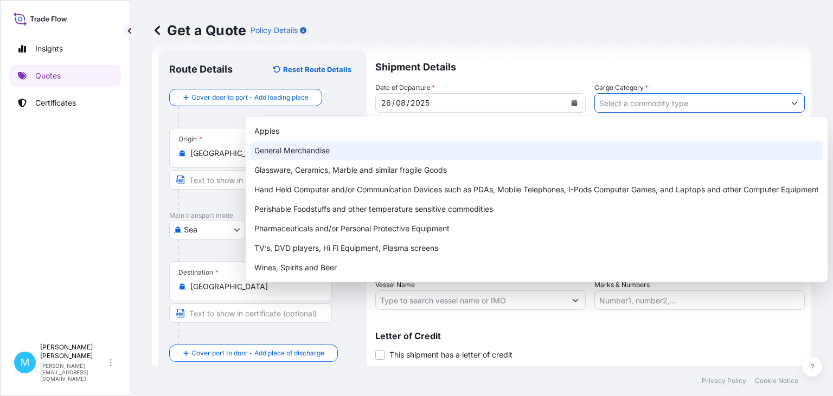
click at [316, 156] on div "General Merchandise" at bounding box center [536, 151] width 573 height 20
type input "General Merchandise"
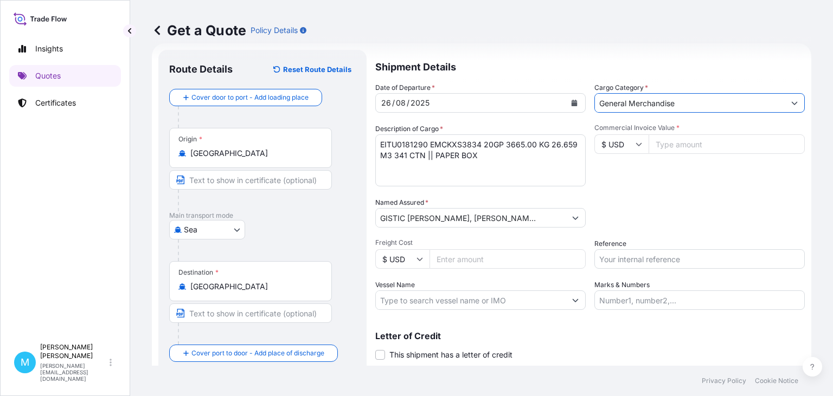
click at [692, 145] on input "Commercial Invoice Value *" at bounding box center [726, 144] width 156 height 20
click at [663, 144] on input "Commercial Invoice Value *" at bounding box center [726, 144] width 156 height 20
type input "28000"
click at [647, 251] on input "Reference" at bounding box center [699, 259] width 210 height 20
click at [639, 261] on input "Reference" at bounding box center [699, 259] width 210 height 20
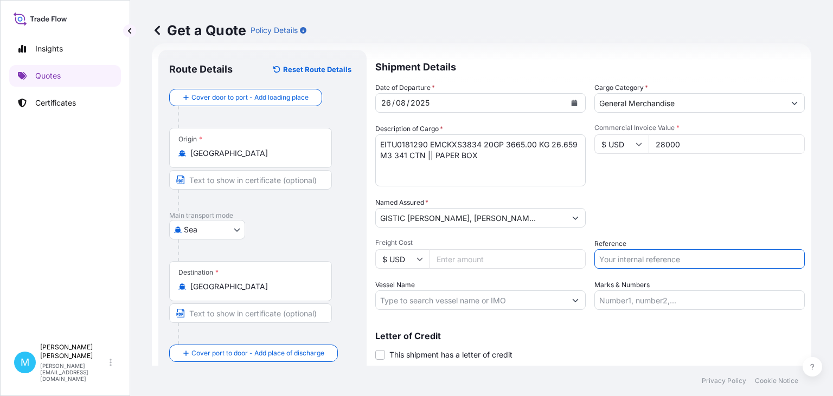
paste input "S02024762"
type input "S02024762"
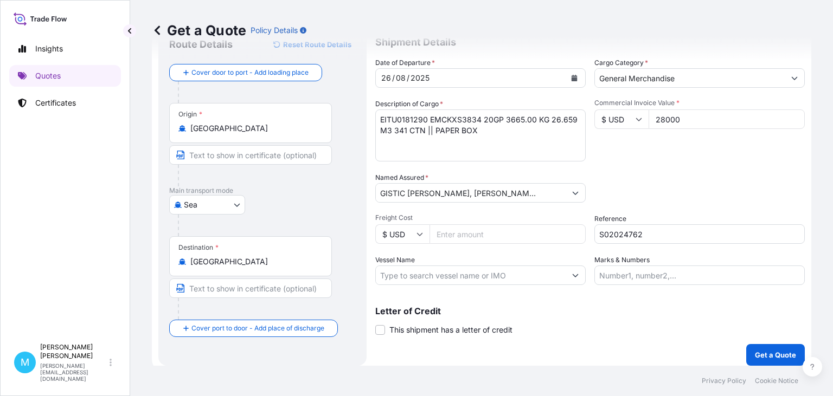
scroll to position [49, 0]
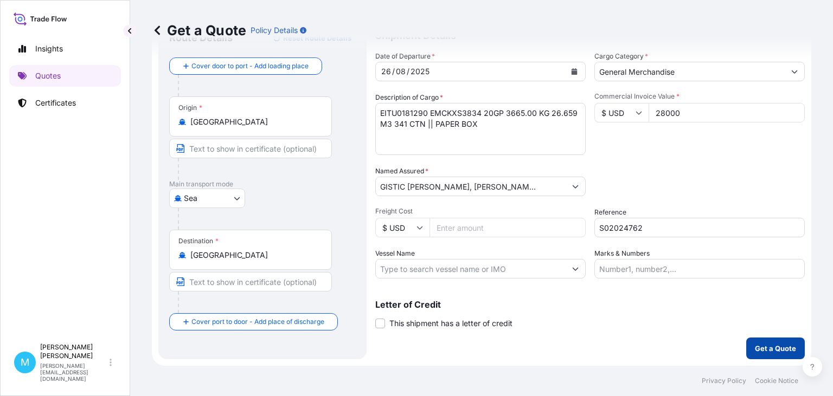
click at [779, 352] on p "Get a Quote" at bounding box center [775, 348] width 41 height 11
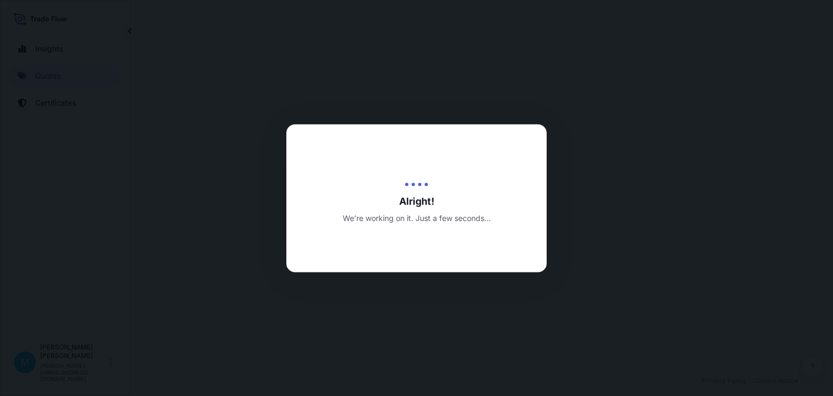
select select "Sea"
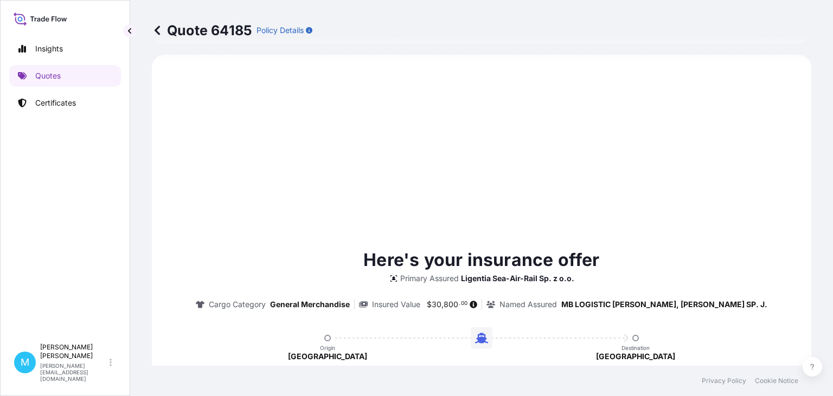
scroll to position [371, 0]
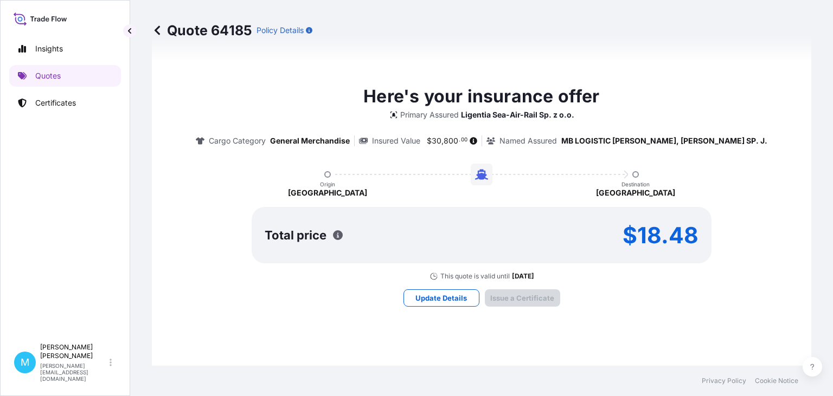
type input "[DATE]"
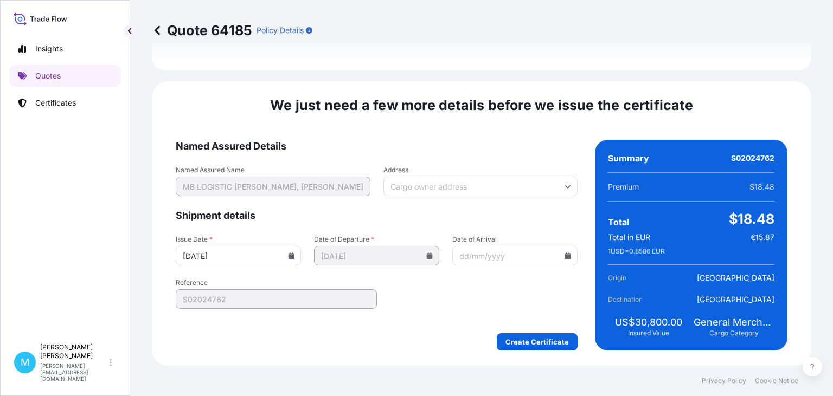
scroll to position [1272, 0]
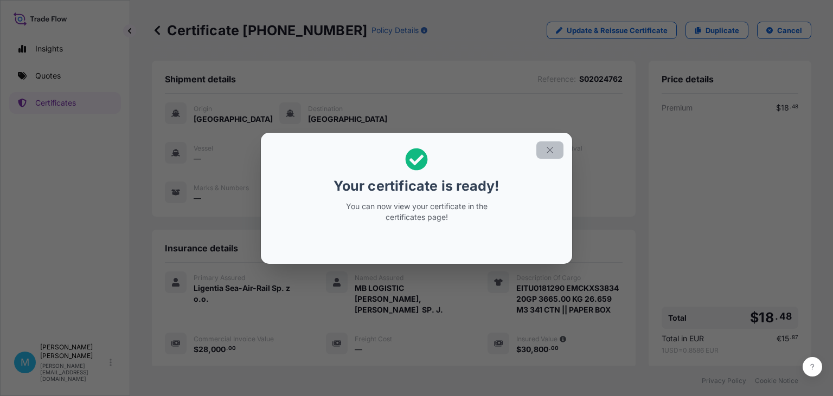
click at [550, 149] on icon "button" at bounding box center [550, 150] width 10 height 10
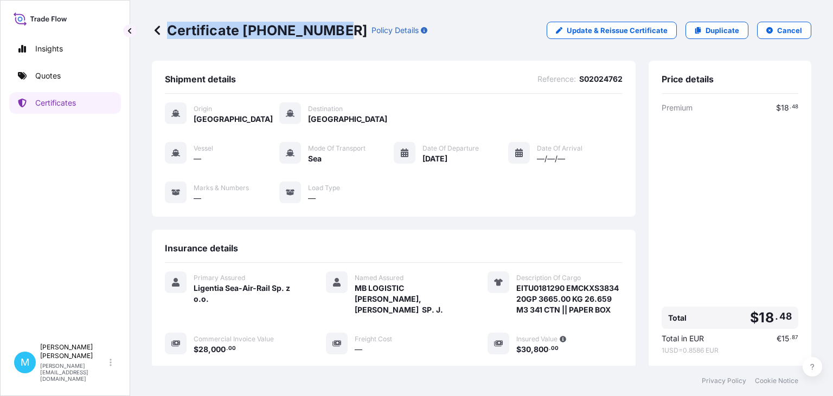
drag, startPoint x: 337, startPoint y: 28, endPoint x: 179, endPoint y: 29, distance: 157.8
click at [165, 31] on div "Certificate [PHONE_NUMBER] Policy Details" at bounding box center [289, 30] width 275 height 17
copy p "Certificate [PHONE_NUMBER]"
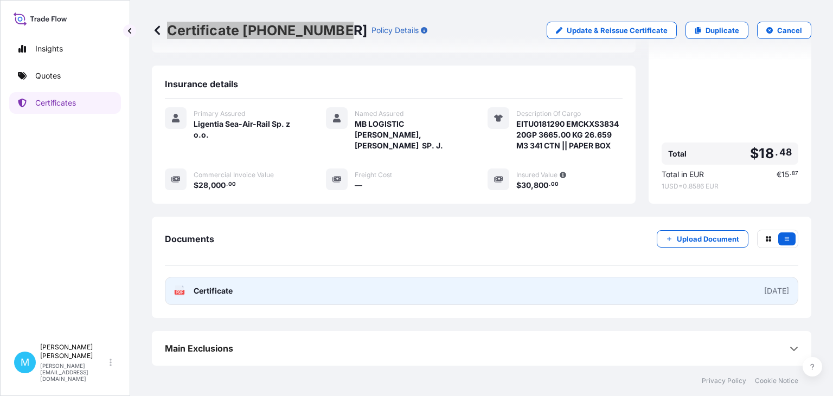
click at [339, 292] on link "PDF Certificate [DATE]" at bounding box center [481, 291] width 633 height 28
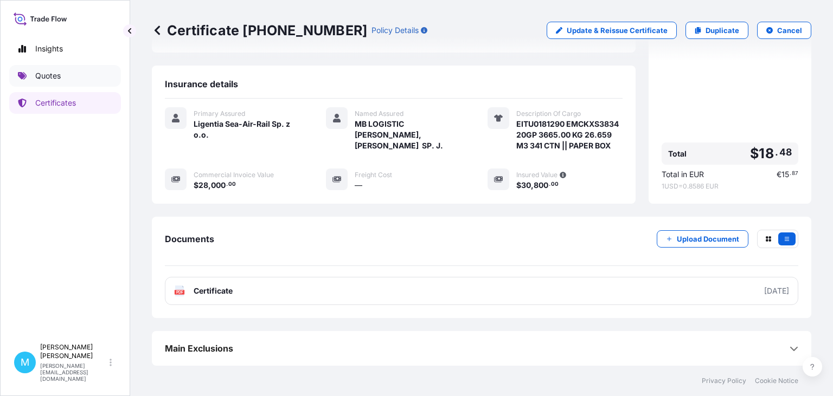
click at [52, 75] on p "Quotes" at bounding box center [47, 75] width 25 height 11
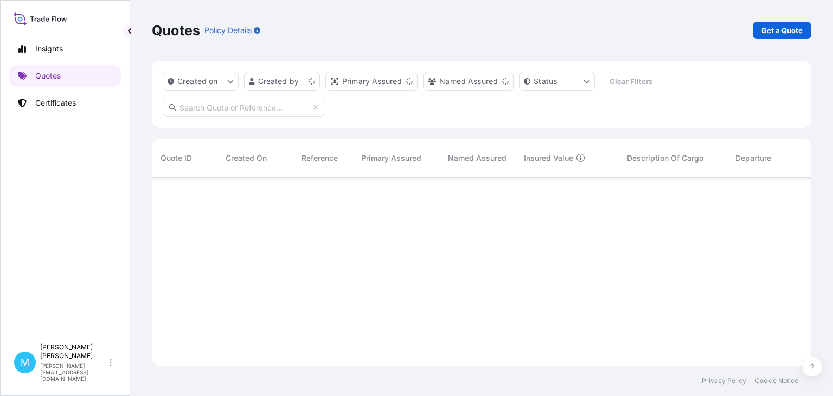
scroll to position [194, 659]
